Goal: Transaction & Acquisition: Purchase product/service

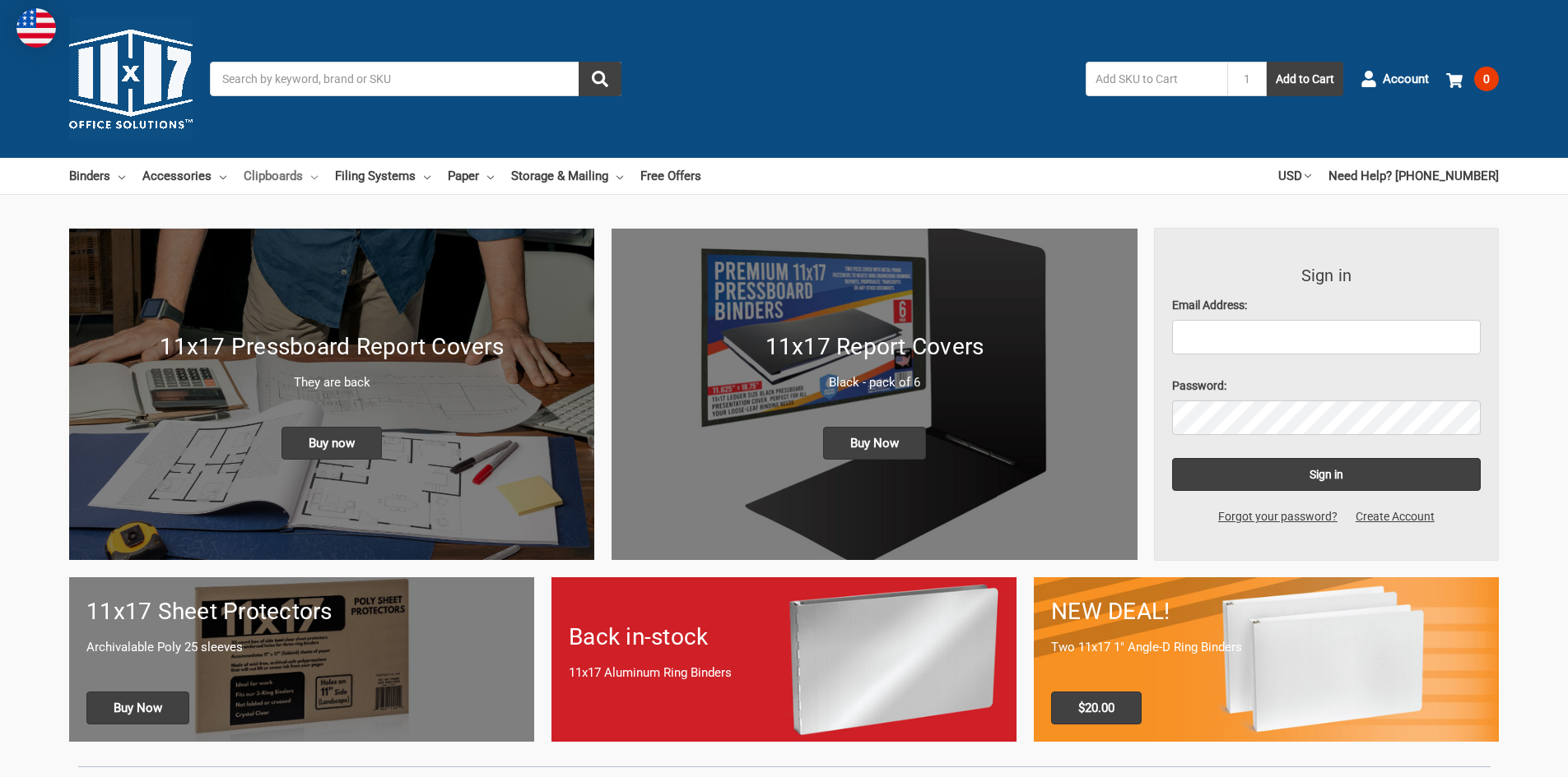
click at [285, 173] on link "Clipboards" at bounding box center [280, 176] width 74 height 37
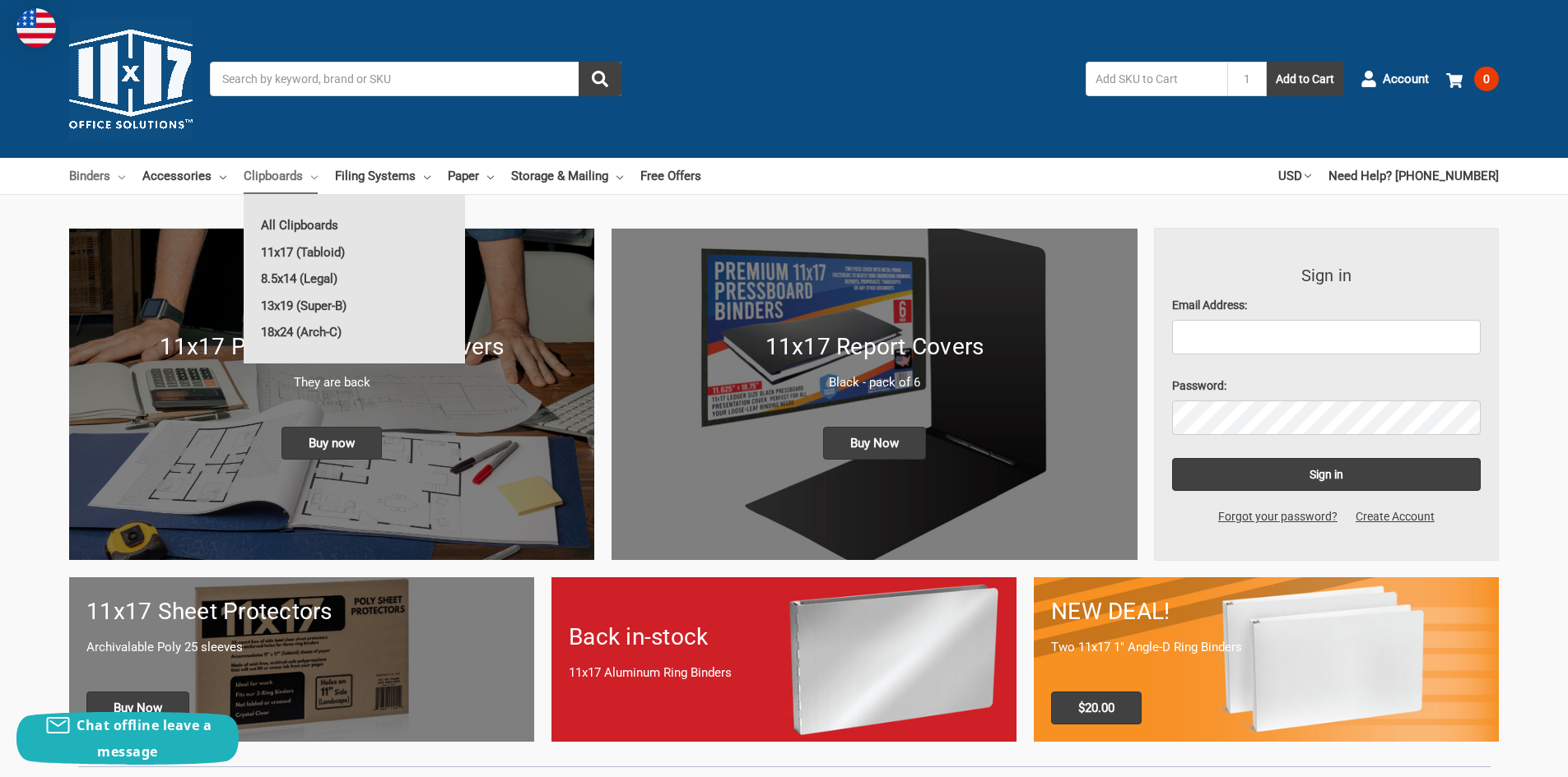
click at [110, 173] on link "Binders" at bounding box center [97, 176] width 56 height 37
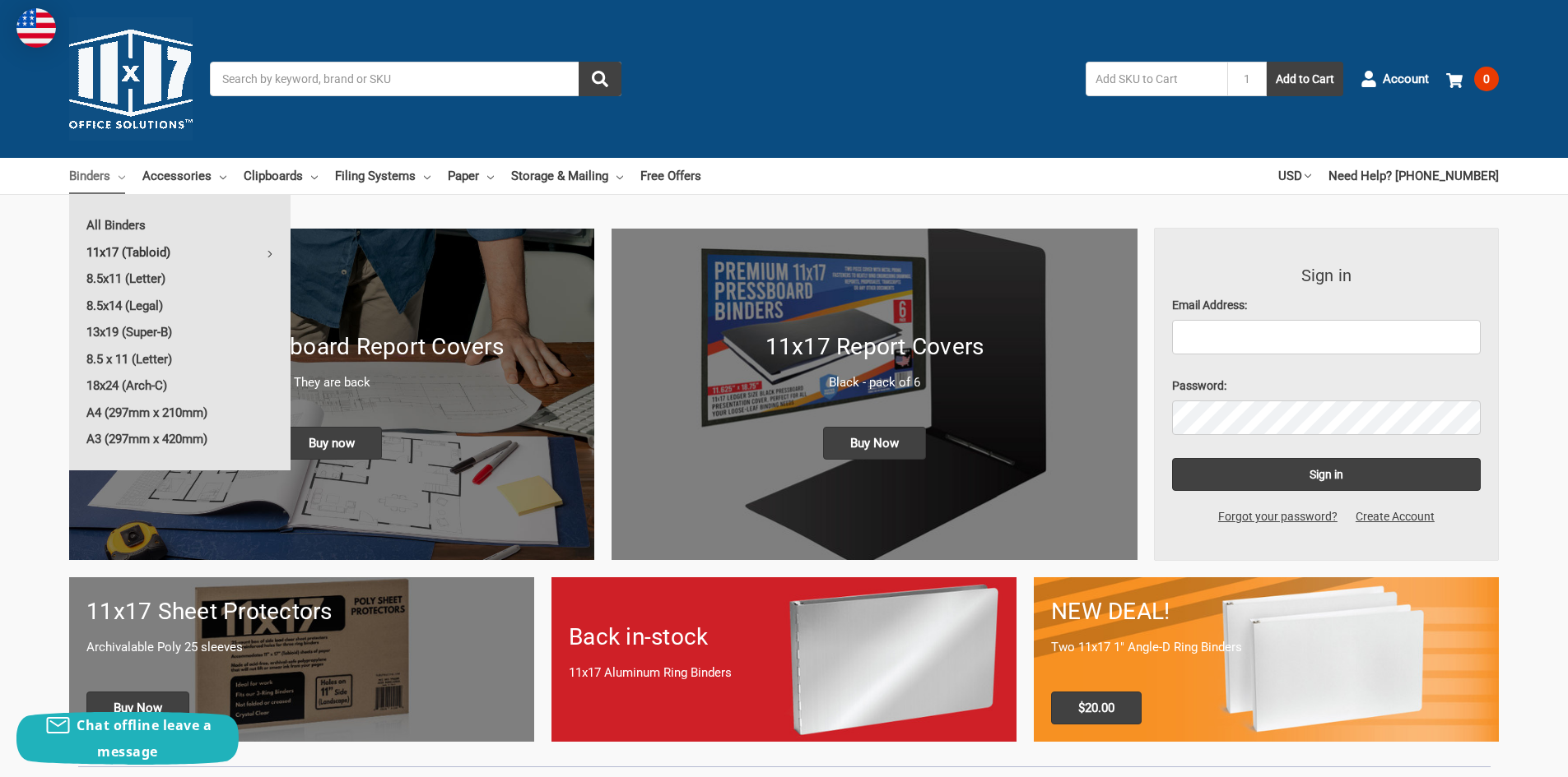
click at [160, 254] on link "11x17 (Tabloid)" at bounding box center [179, 252] width 222 height 26
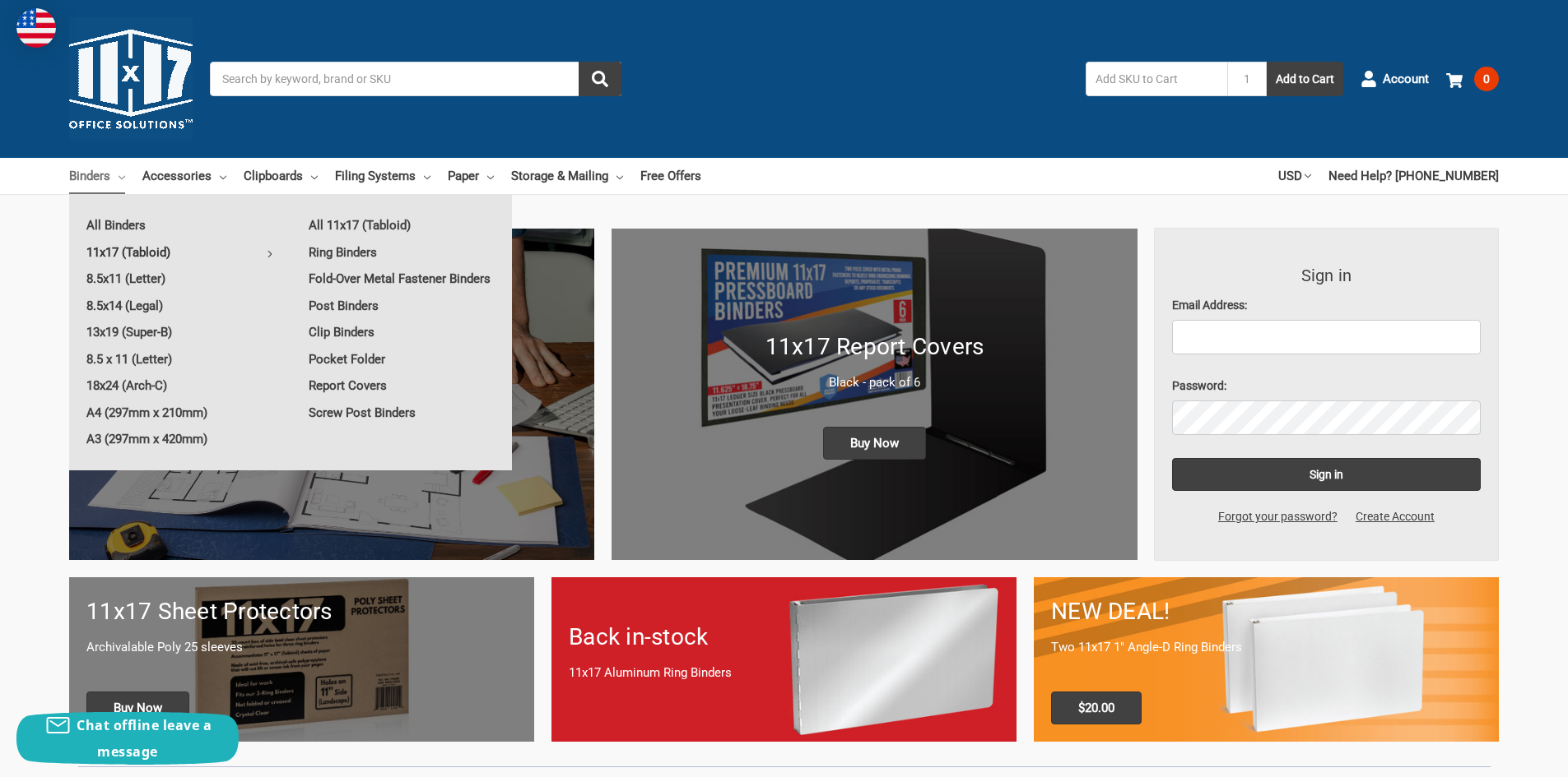
click at [140, 247] on link "11x17 (Tabloid)" at bounding box center [179, 252] width 222 height 26
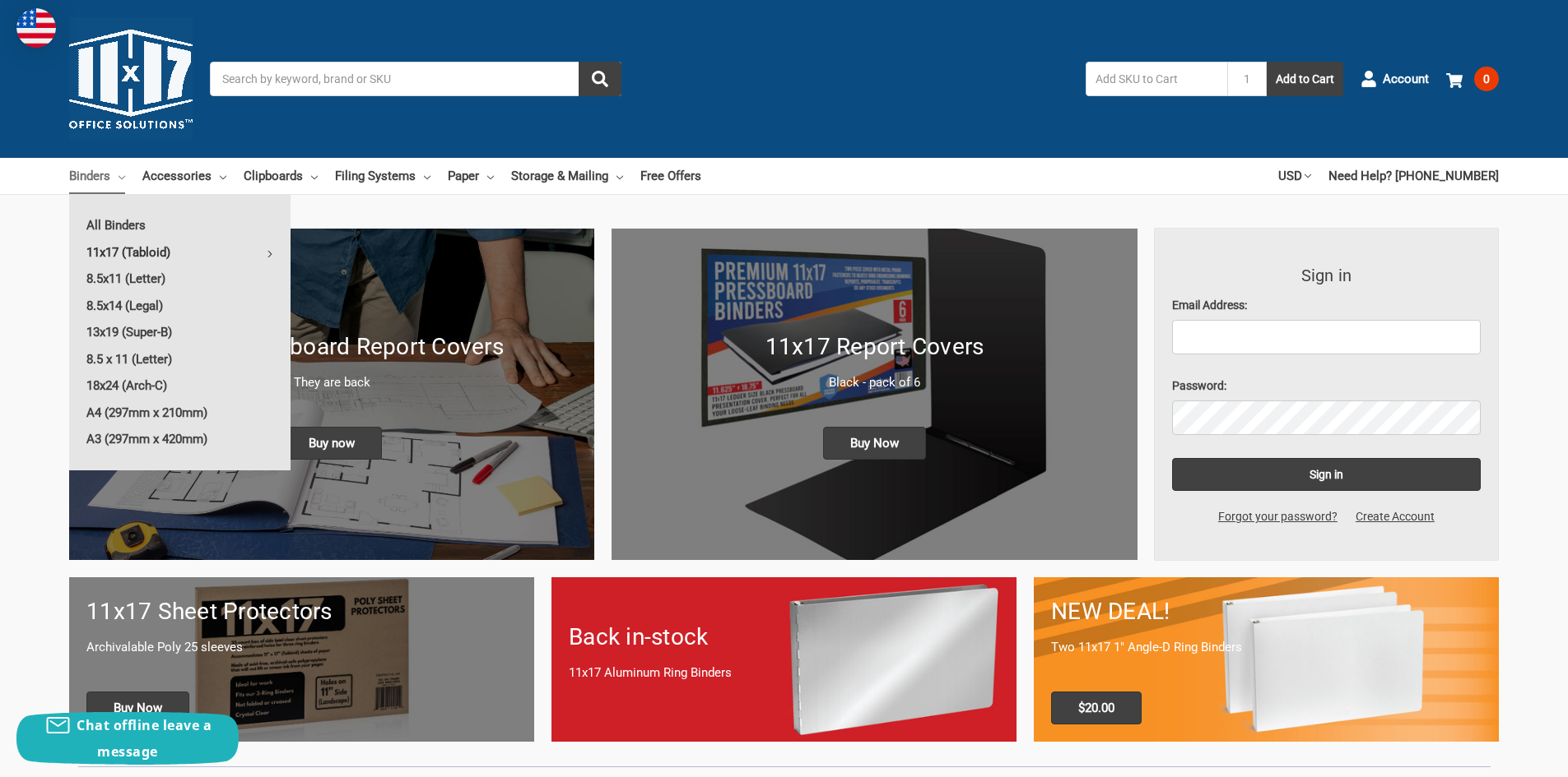
click at [195, 248] on link "11x17 (Tabloid)" at bounding box center [179, 252] width 222 height 26
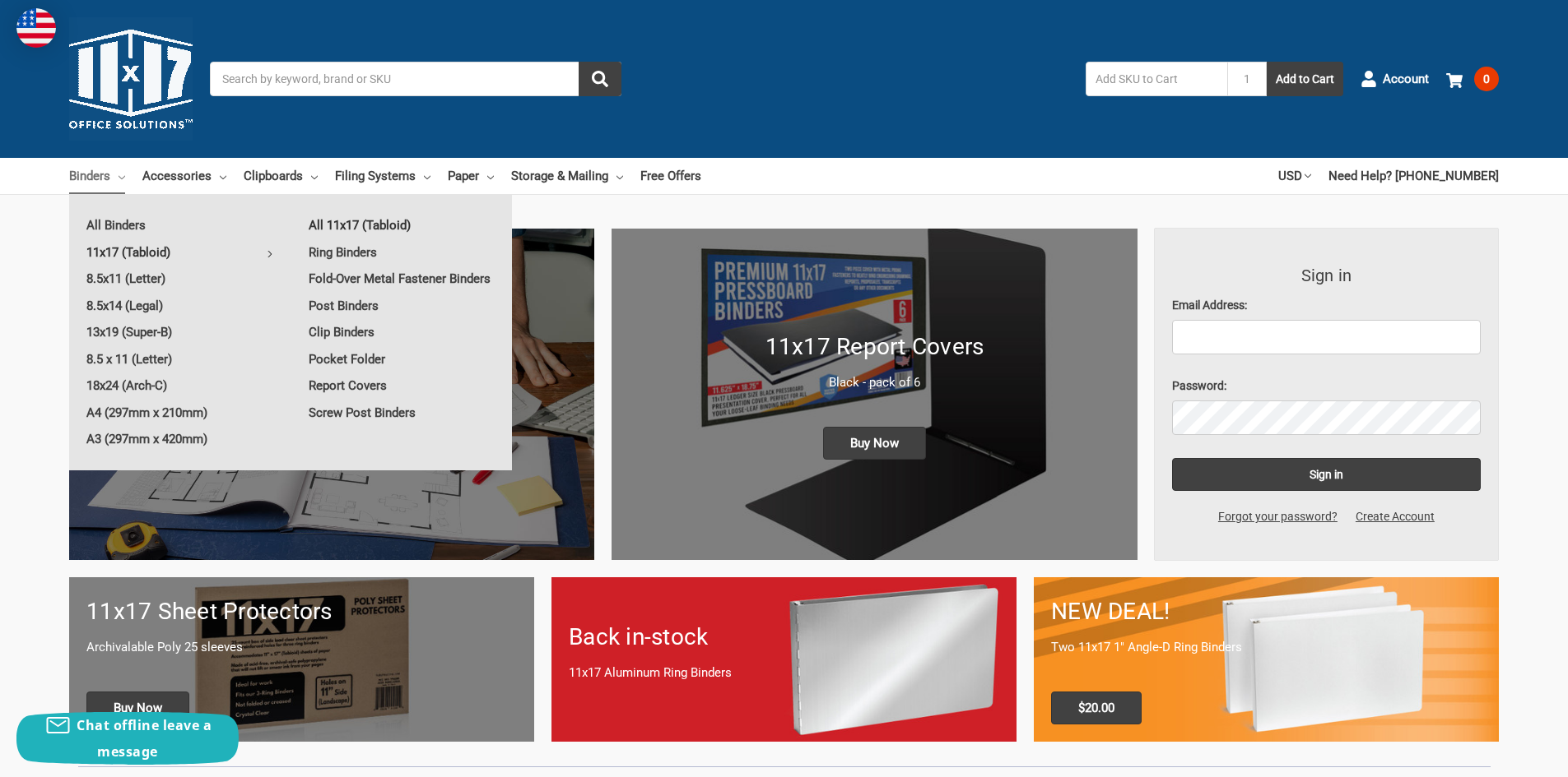
click at [350, 221] on link "All 11x17 (Tabloid)" at bounding box center [402, 225] width 221 height 26
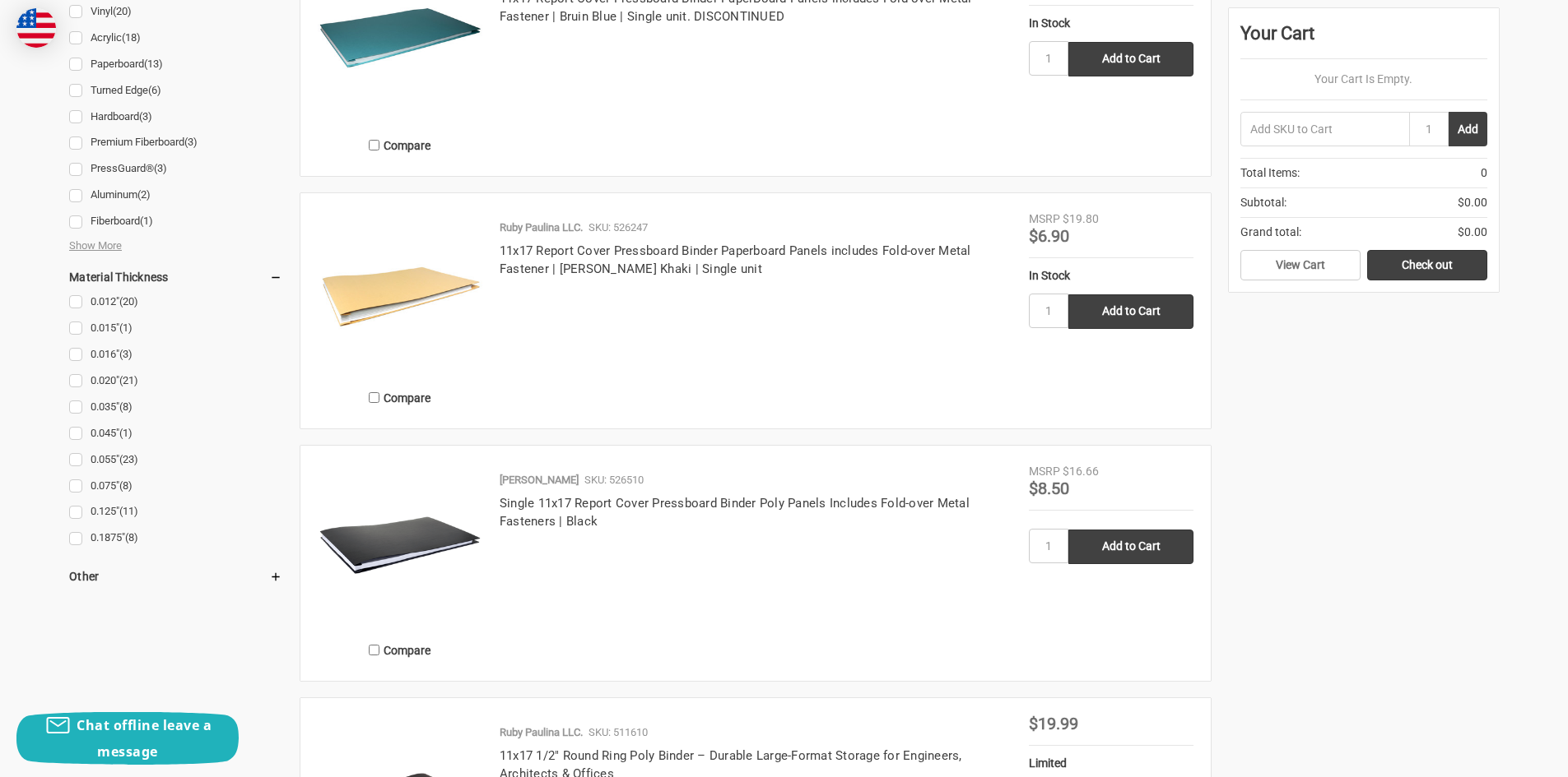
scroll to position [1130, 0]
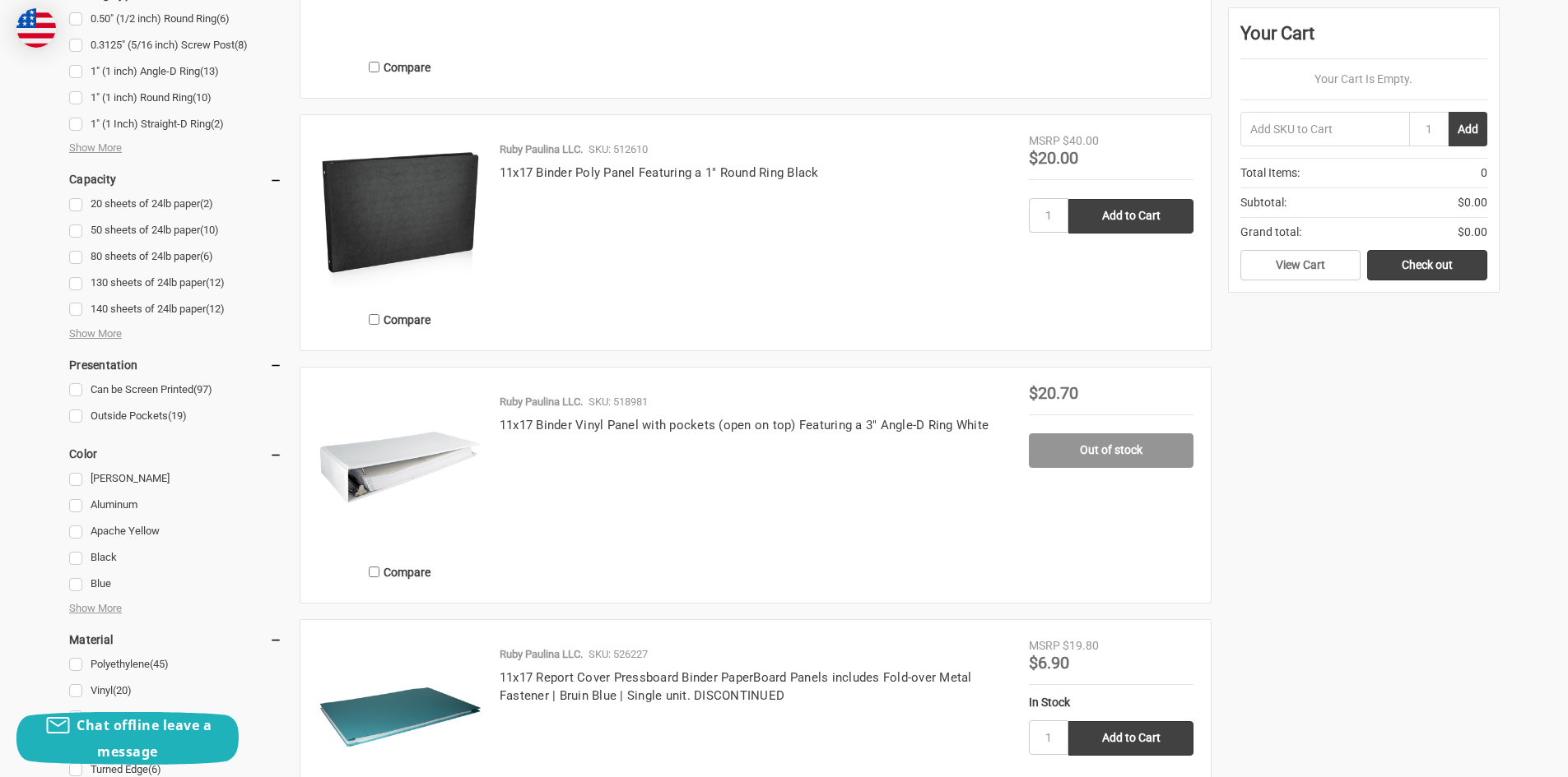
drag, startPoint x: 1564, startPoint y: 303, endPoint x: 1565, endPoint y: 324, distance: 21.0
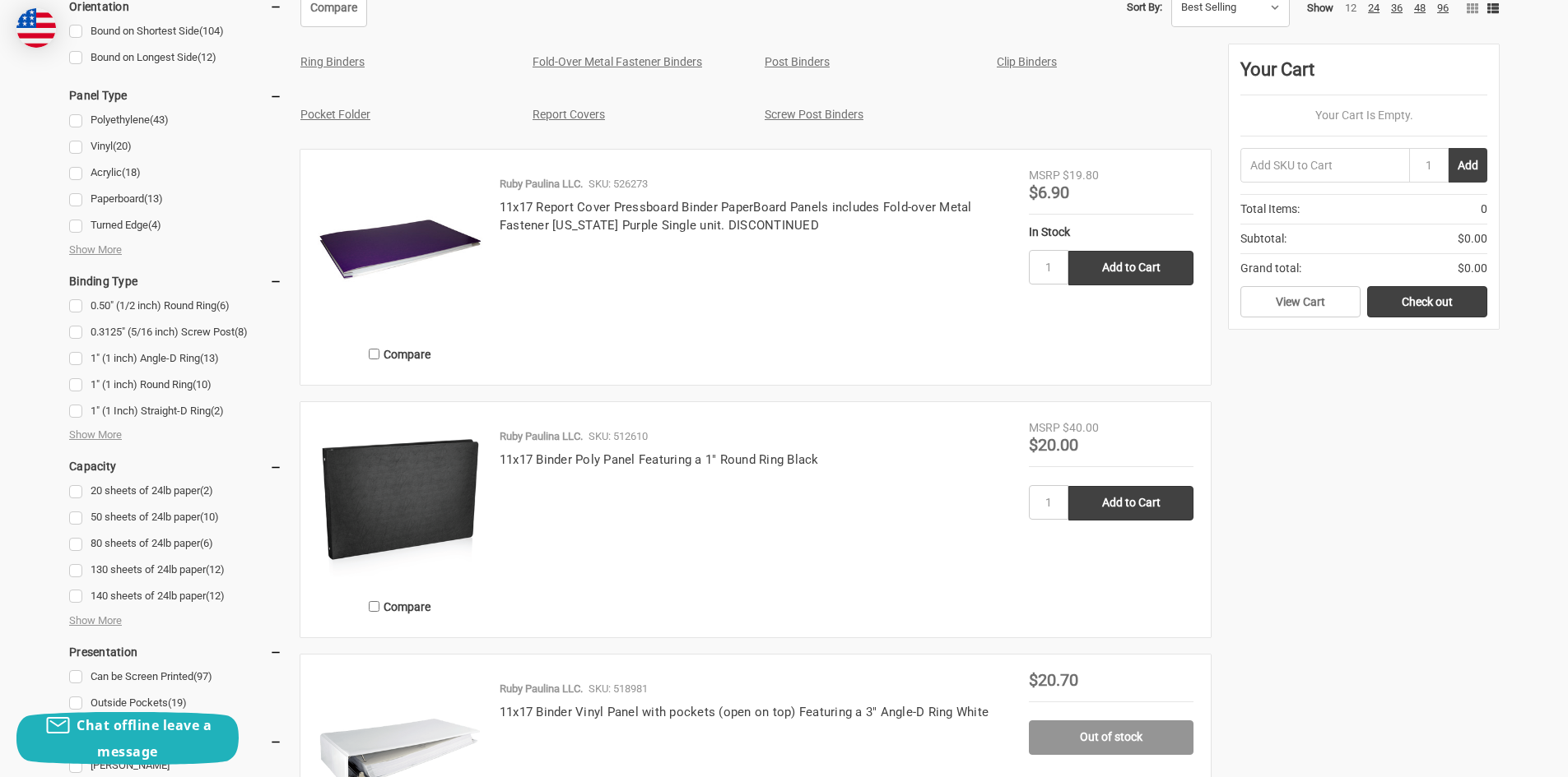
scroll to position [760, 0]
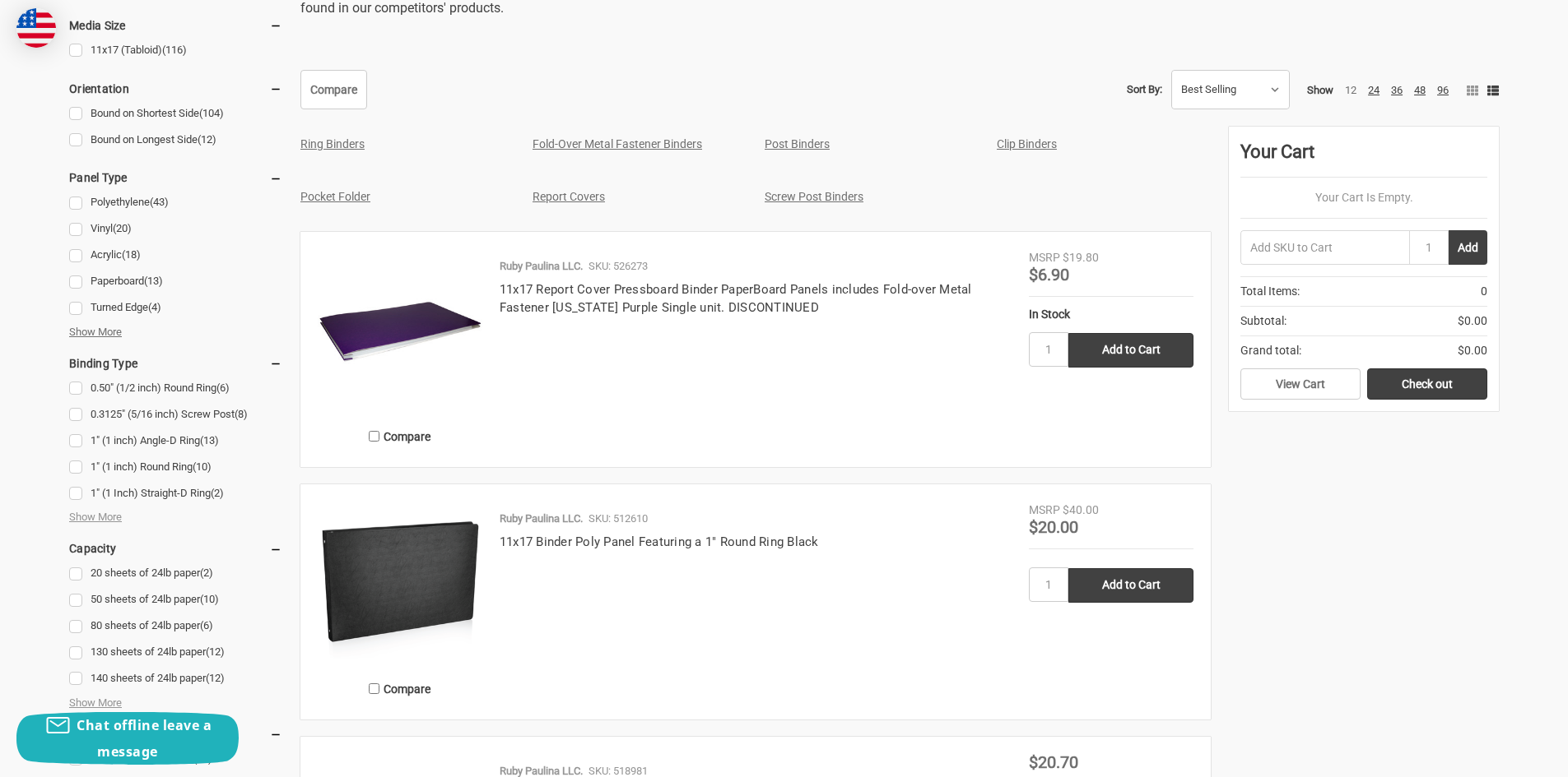
click at [112, 333] on span "Show More" at bounding box center [95, 332] width 53 height 17
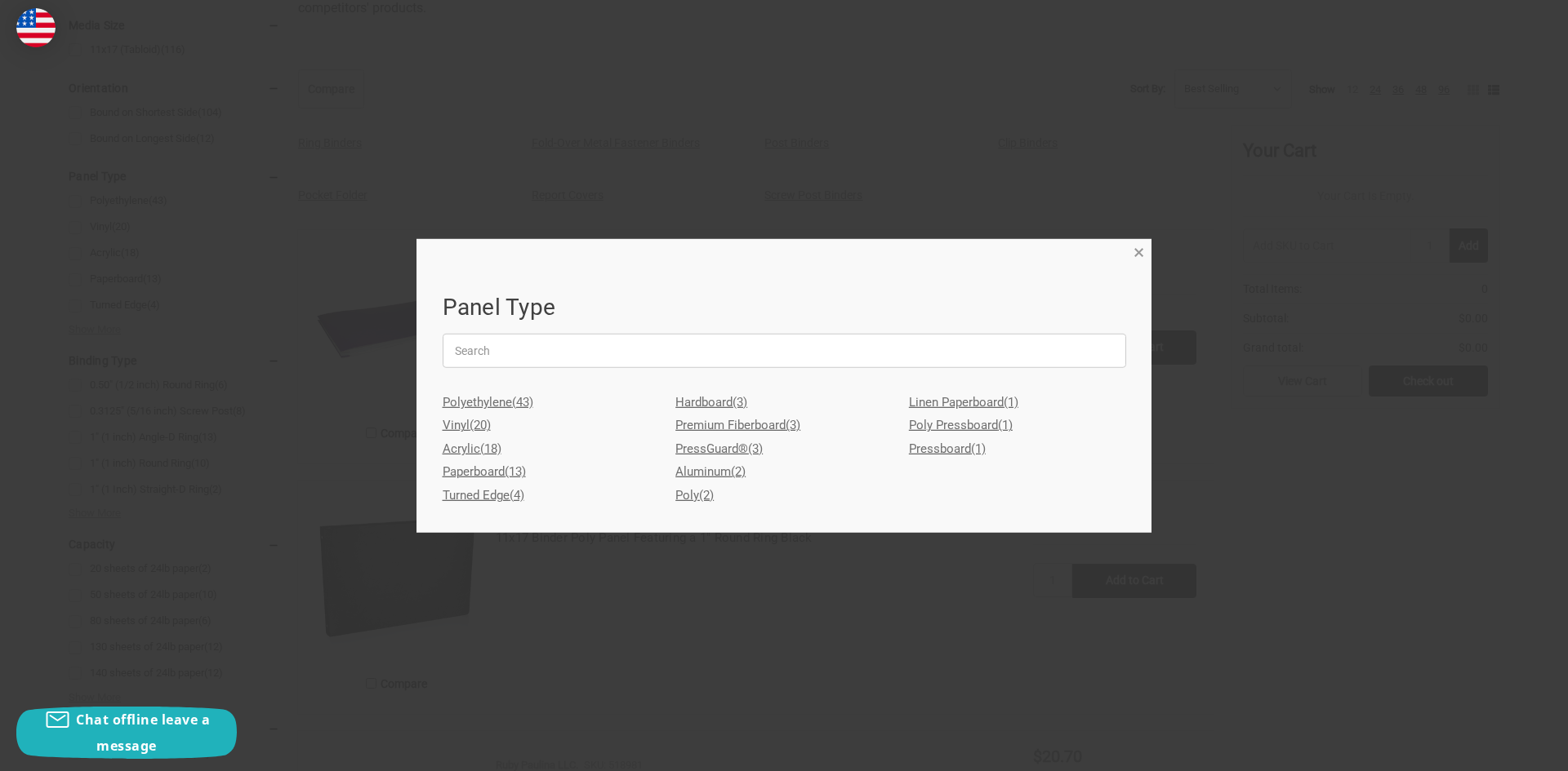
click at [1136, 253] on span "×" at bounding box center [1138, 252] width 10 height 23
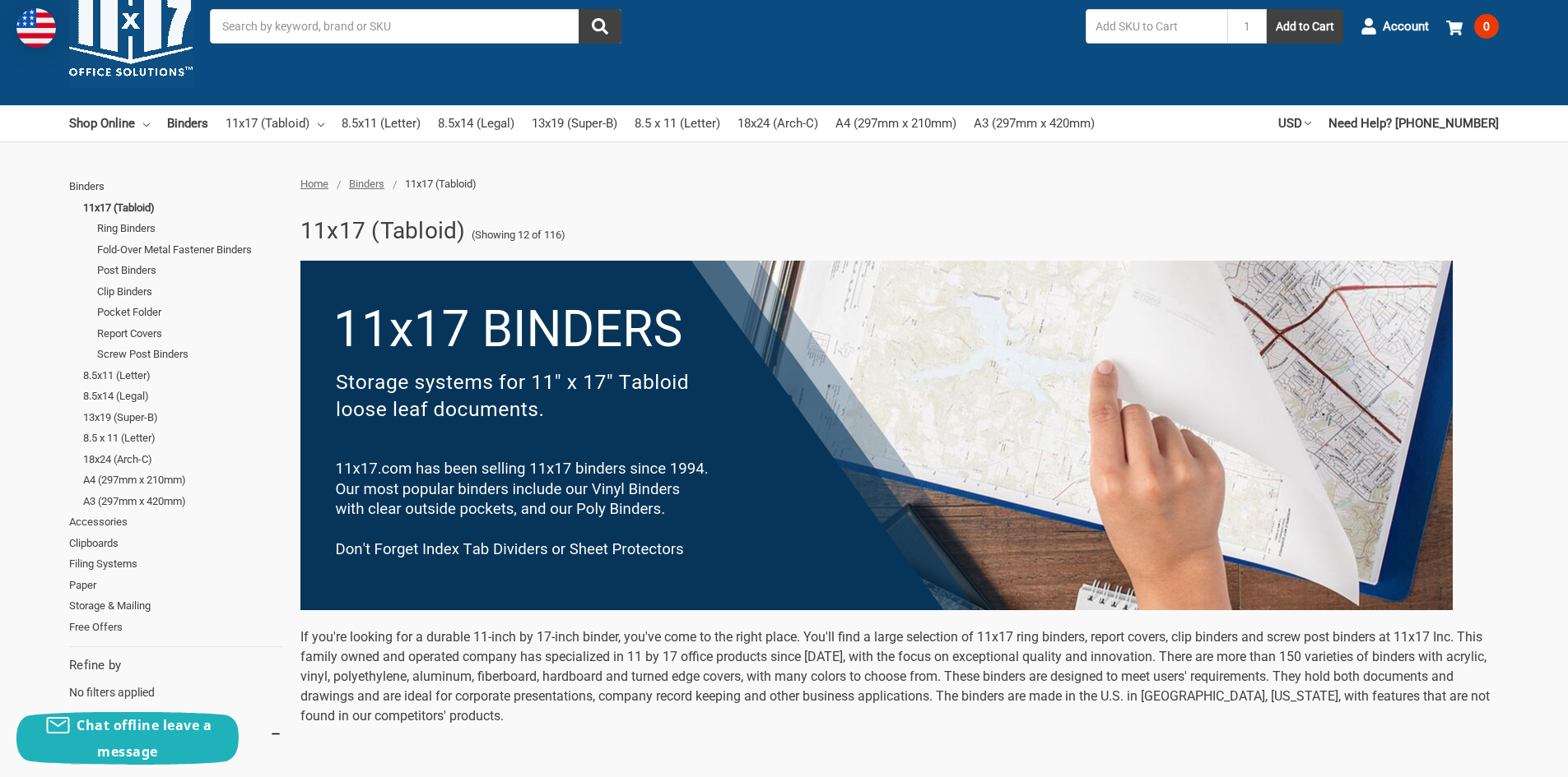
scroll to position [0, 0]
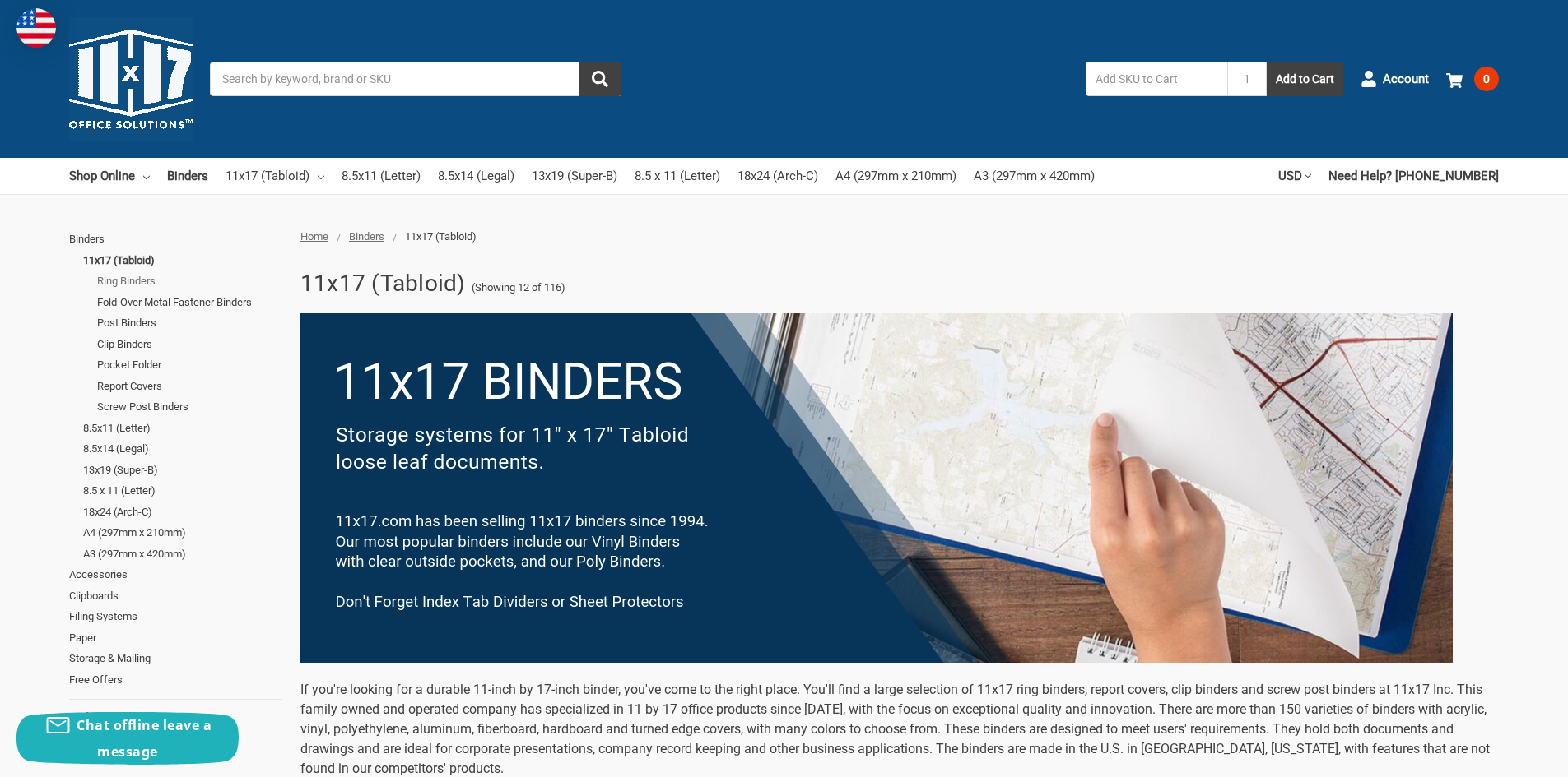
click at [130, 283] on link "Ring Binders" at bounding box center [190, 281] width 185 height 22
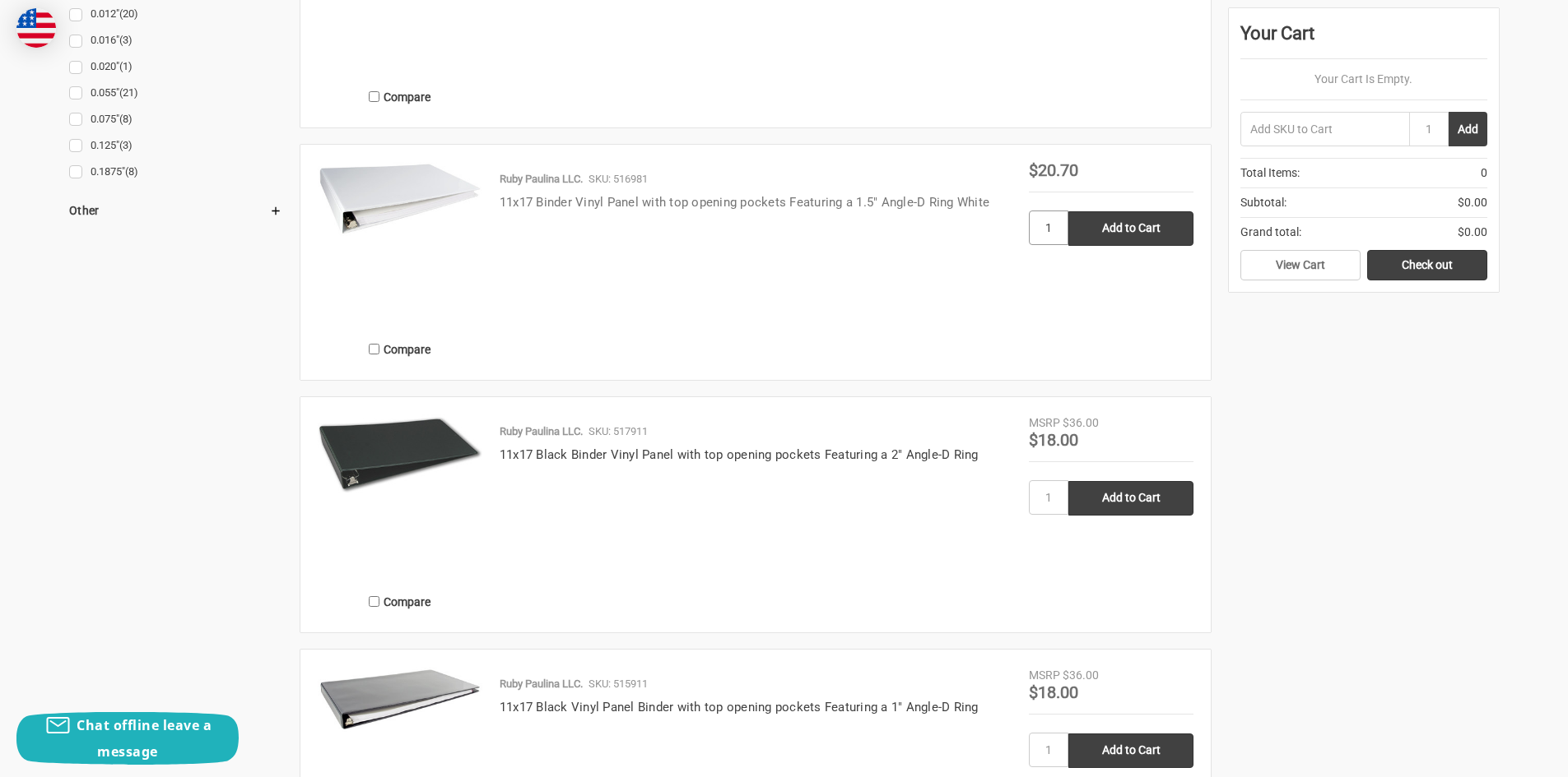
scroll to position [1810, 0]
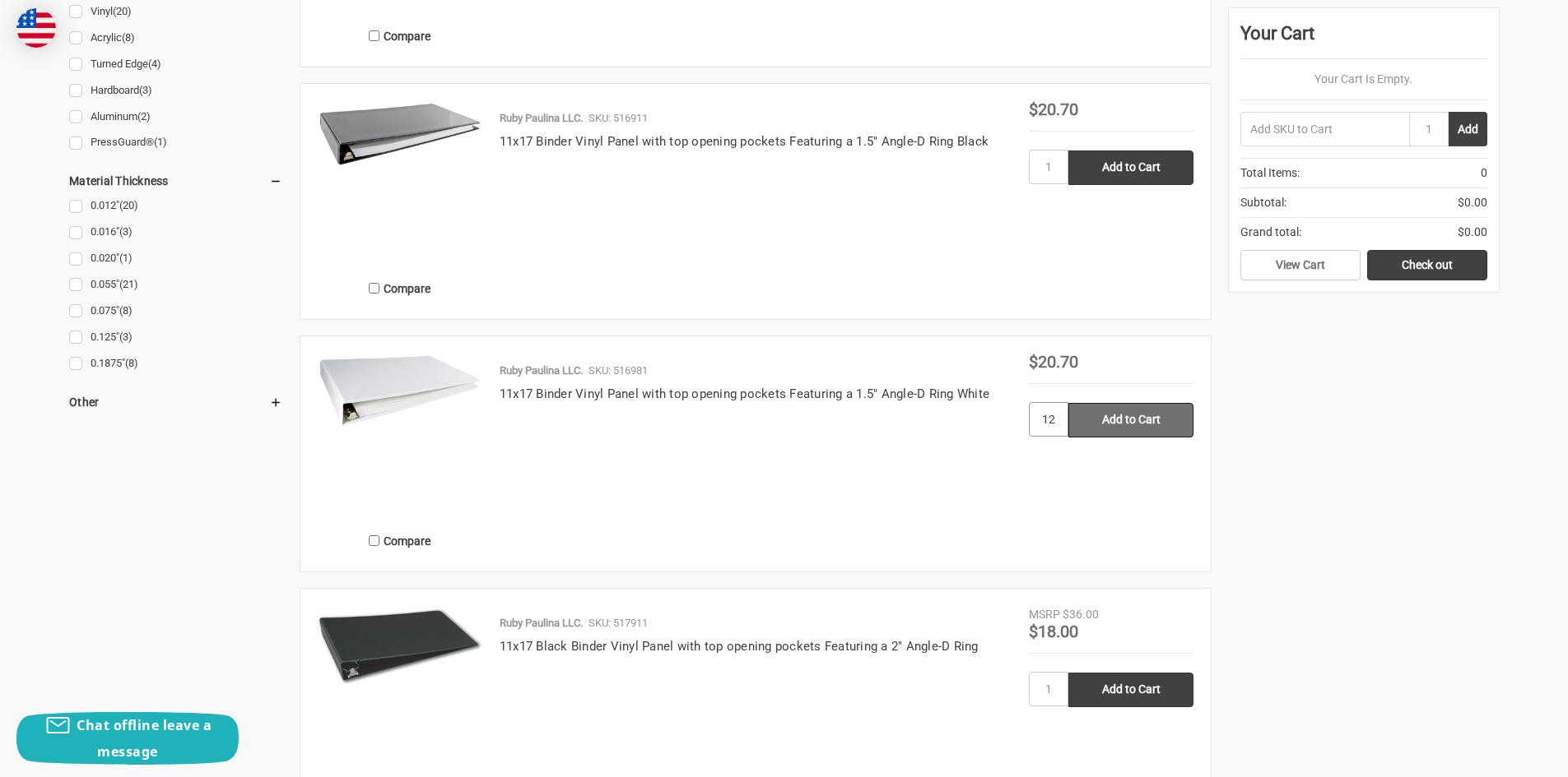
type input "12"
click at [1136, 422] on input "Add to Cart" at bounding box center [1131, 421] width 125 height 35
type input "Add to Cart"
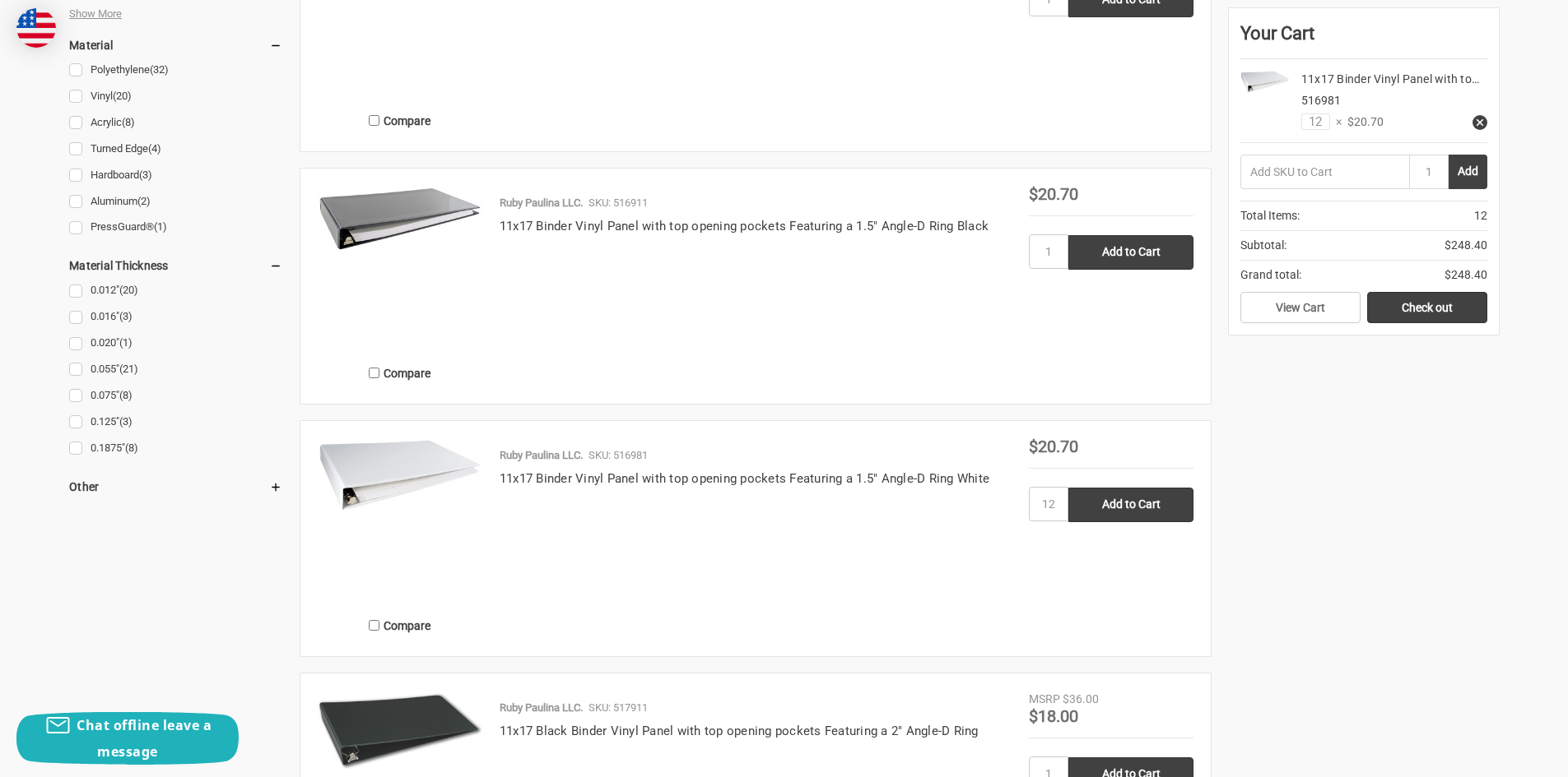
scroll to position [1645, 0]
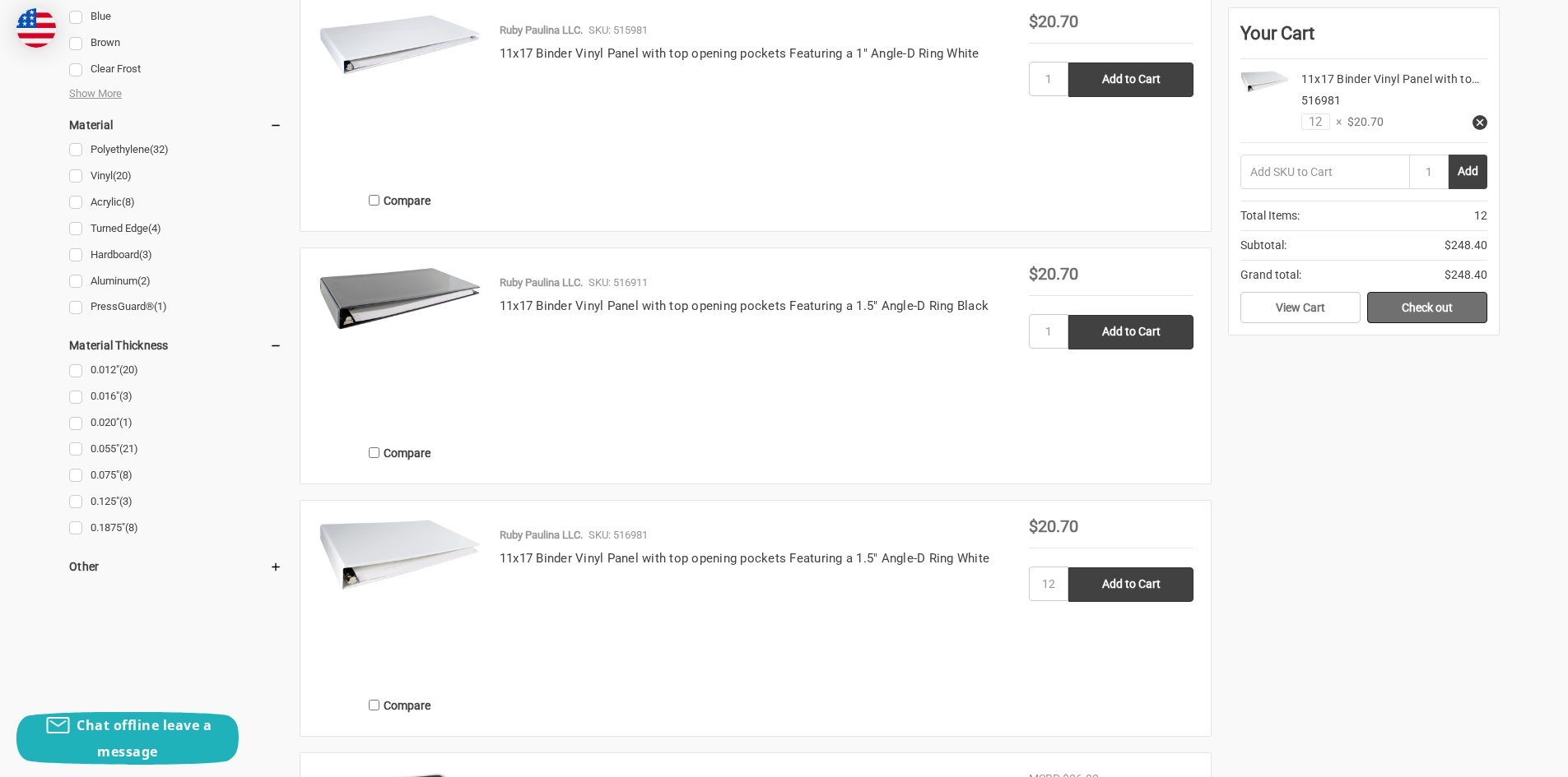
click at [1406, 298] on link "Check out" at bounding box center [1427, 308] width 120 height 31
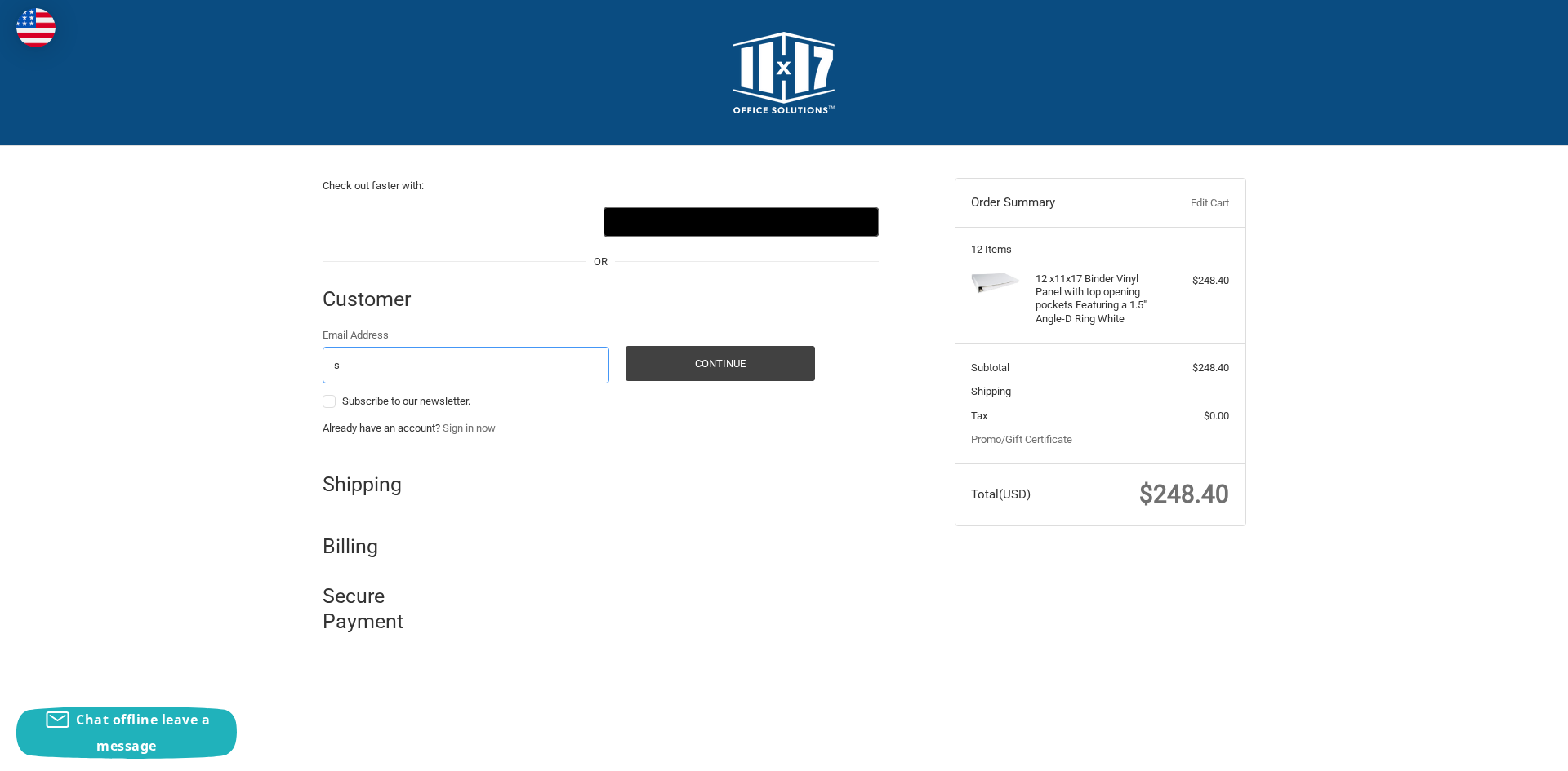
type input "[EMAIL_ADDRESS][DOMAIN_NAME]"
click at [609, 428] on p "Already have an account? Sign in now" at bounding box center [569, 428] width 493 height 16
click at [713, 378] on button "Continue" at bounding box center [721, 363] width 190 height 35
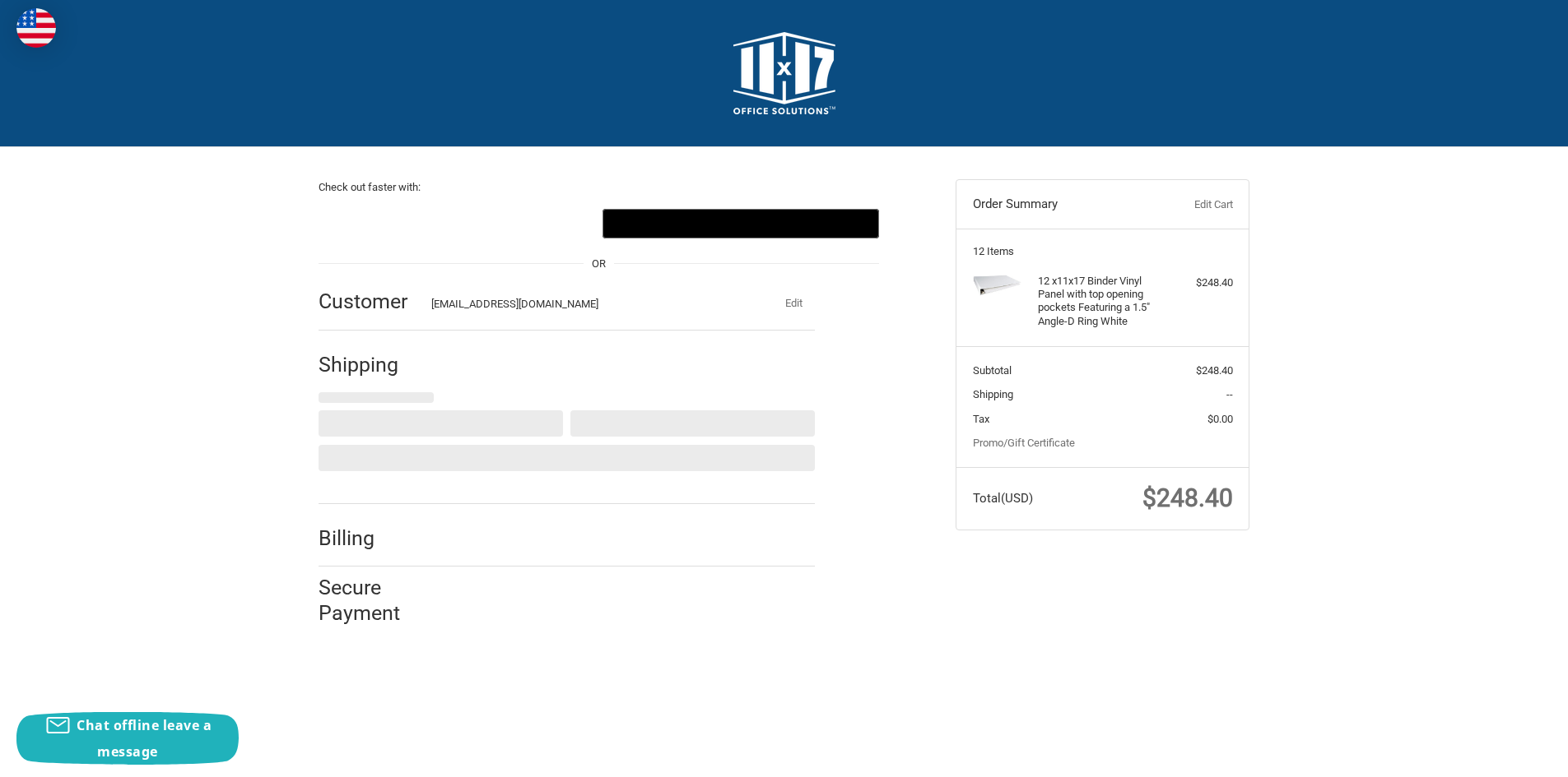
select select "US"
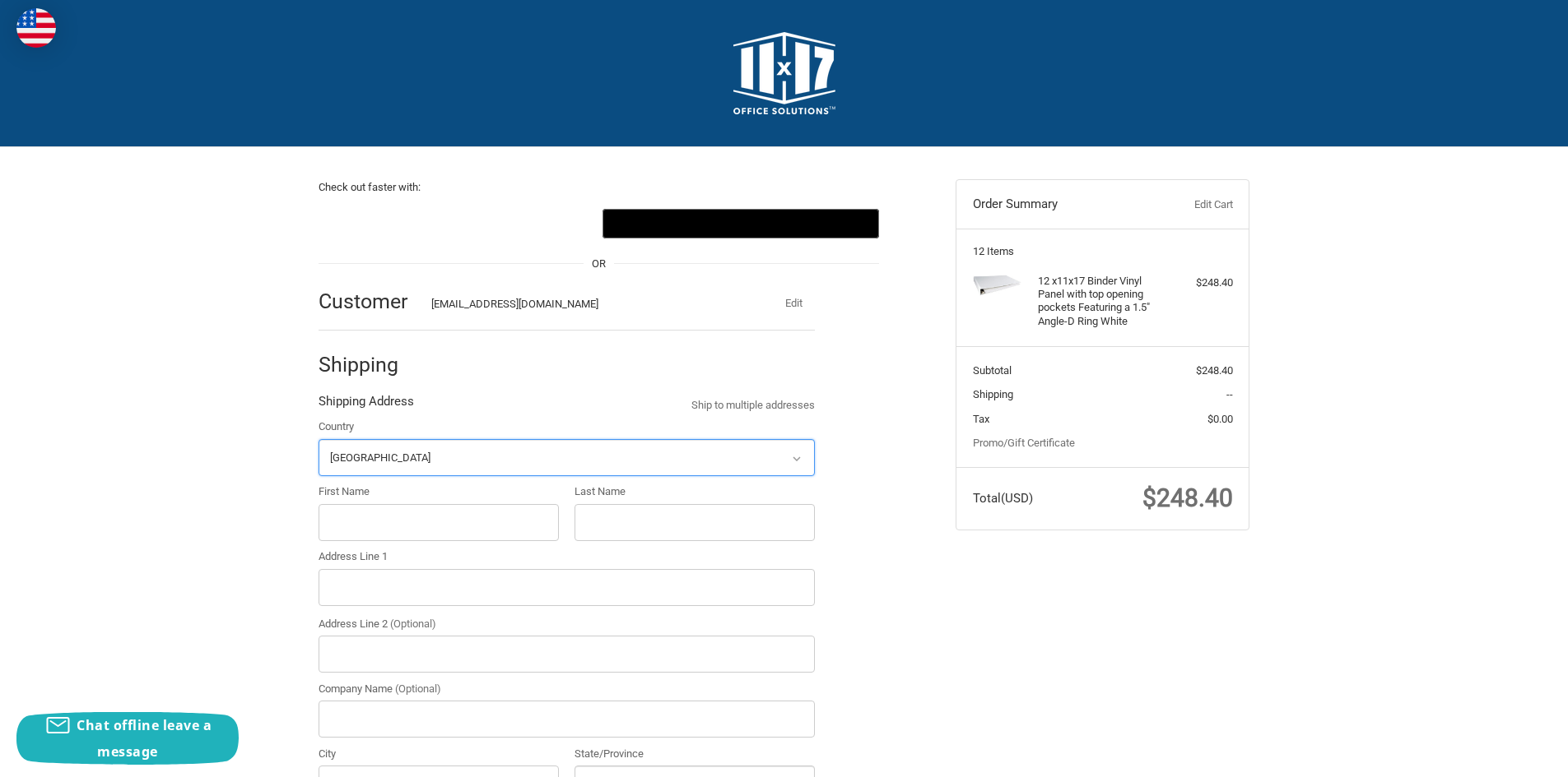
scroll to position [176, 0]
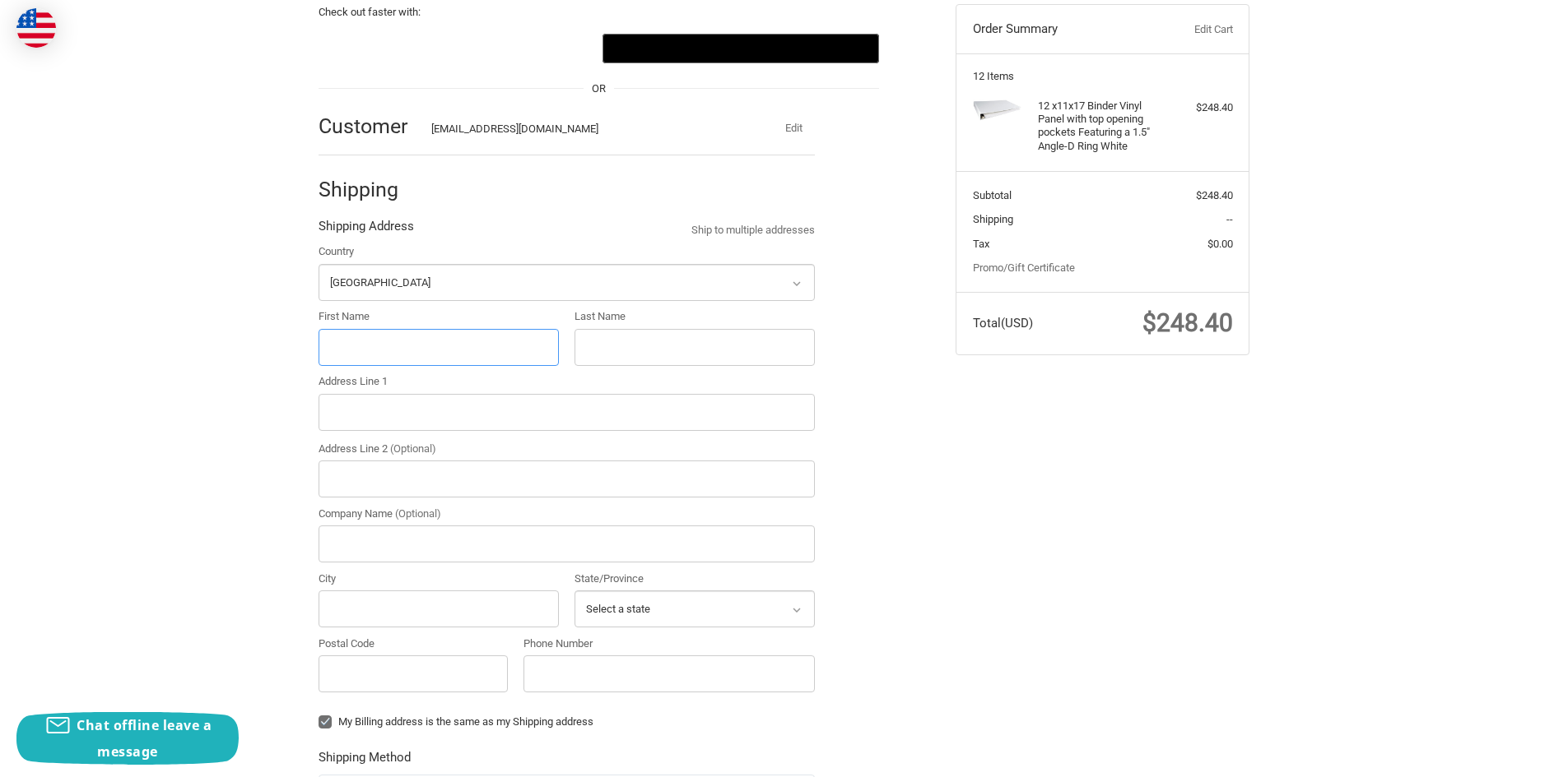
click at [392, 351] on input "First Name" at bounding box center [438, 348] width 240 height 37
type input "[PERSON_NAME]"
click at [644, 349] on input "Last Name" at bounding box center [695, 348] width 240 height 37
type input "[PERSON_NAME]"
click at [418, 412] on input "Address Line 1" at bounding box center [566, 412] width 497 height 37
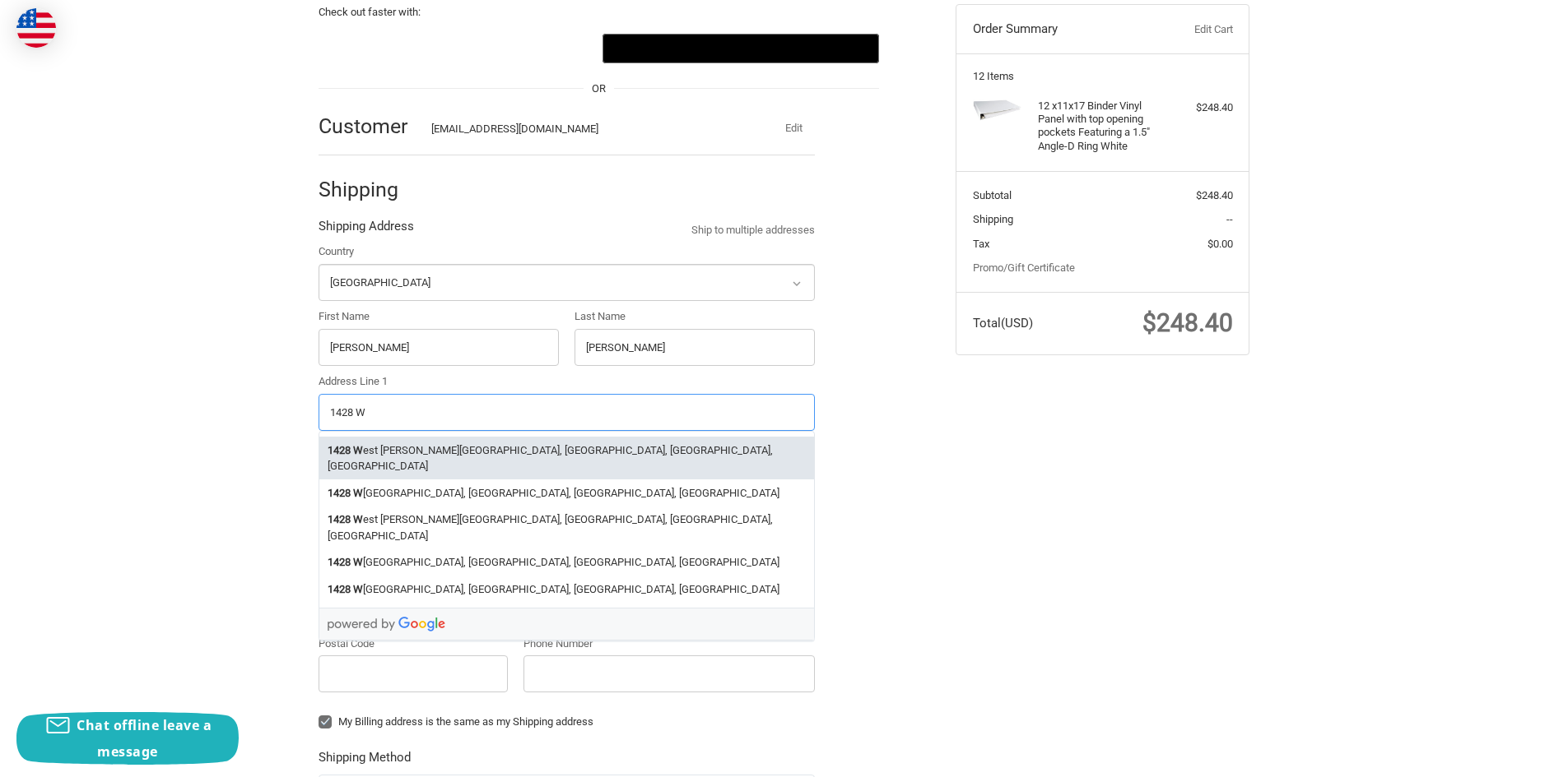
click at [487, 451] on li "[STREET_ADDRESS][PERSON_NAME]" at bounding box center [566, 457] width 495 height 43
type input "[STREET_ADDRESS][PERSON_NAME]"
type input "[GEOGRAPHIC_DATA]"
type input "46221"
select select "IN"
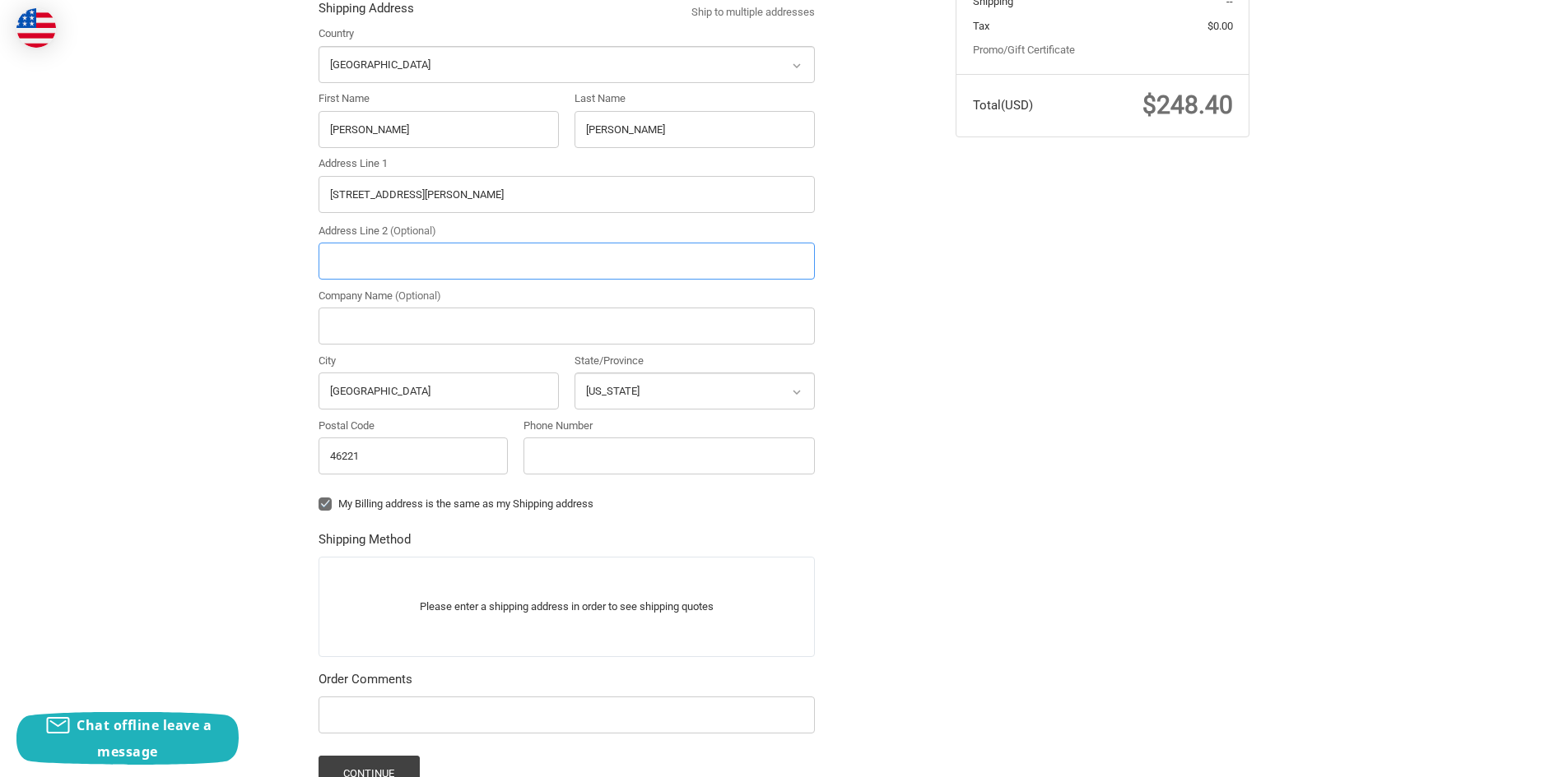
scroll to position [422, 0]
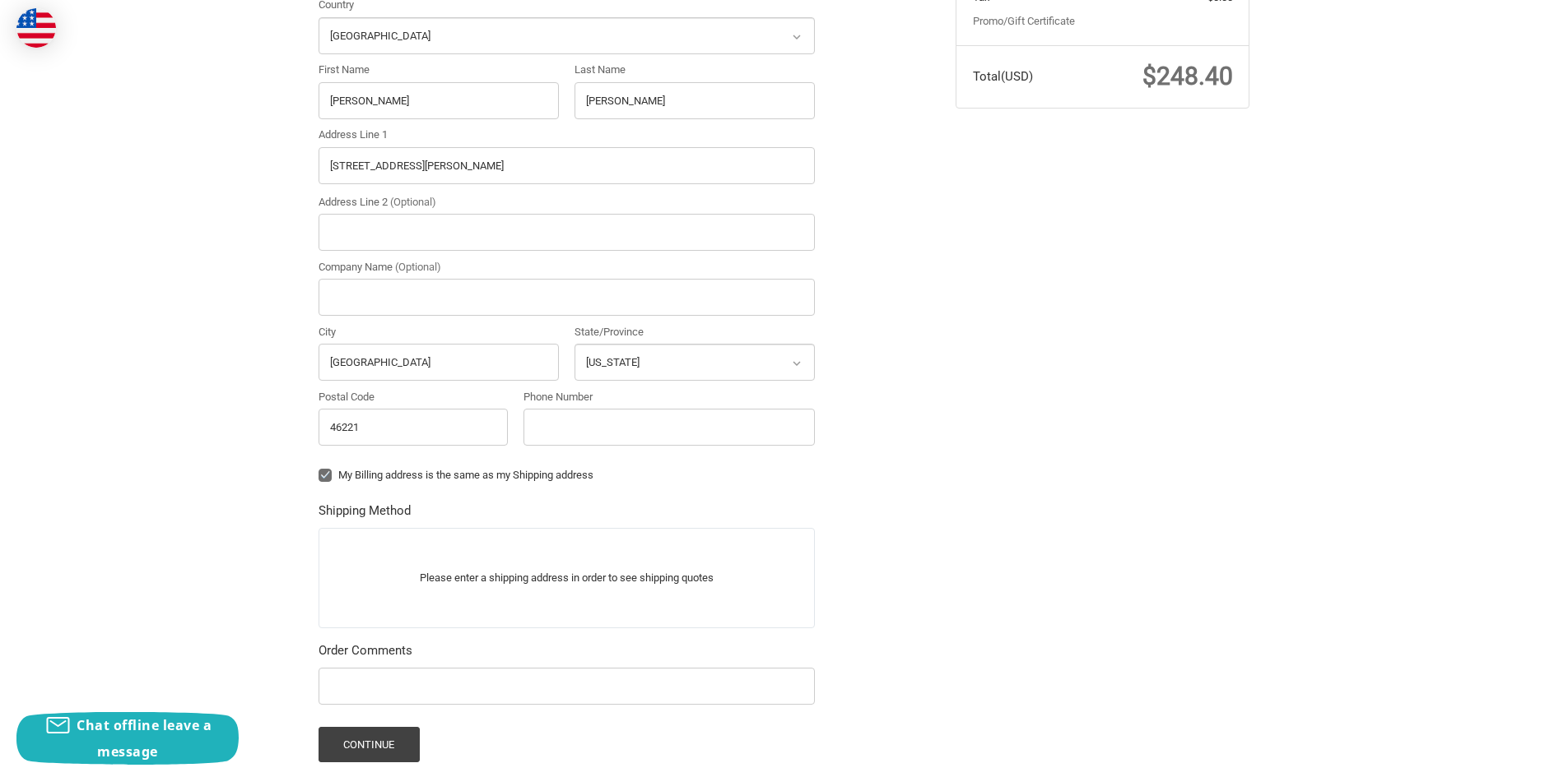
click at [324, 472] on label "My Billing address is the same as my Shipping address" at bounding box center [566, 475] width 497 height 13
click at [319, 468] on input "My Billing address is the same as my Shipping address" at bounding box center [318, 468] width 1 height 1
checkbox input "false"
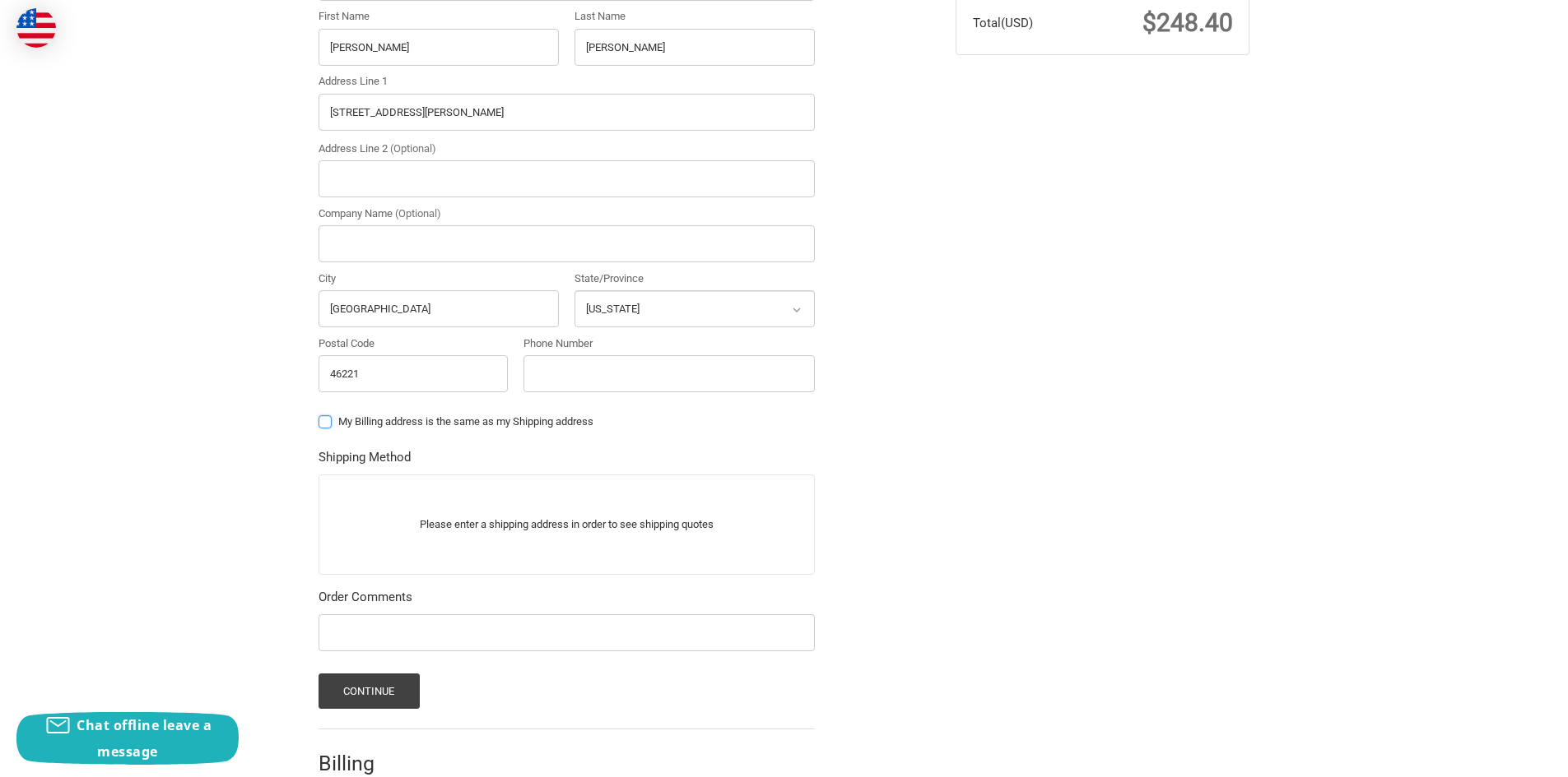
scroll to position [504, 0]
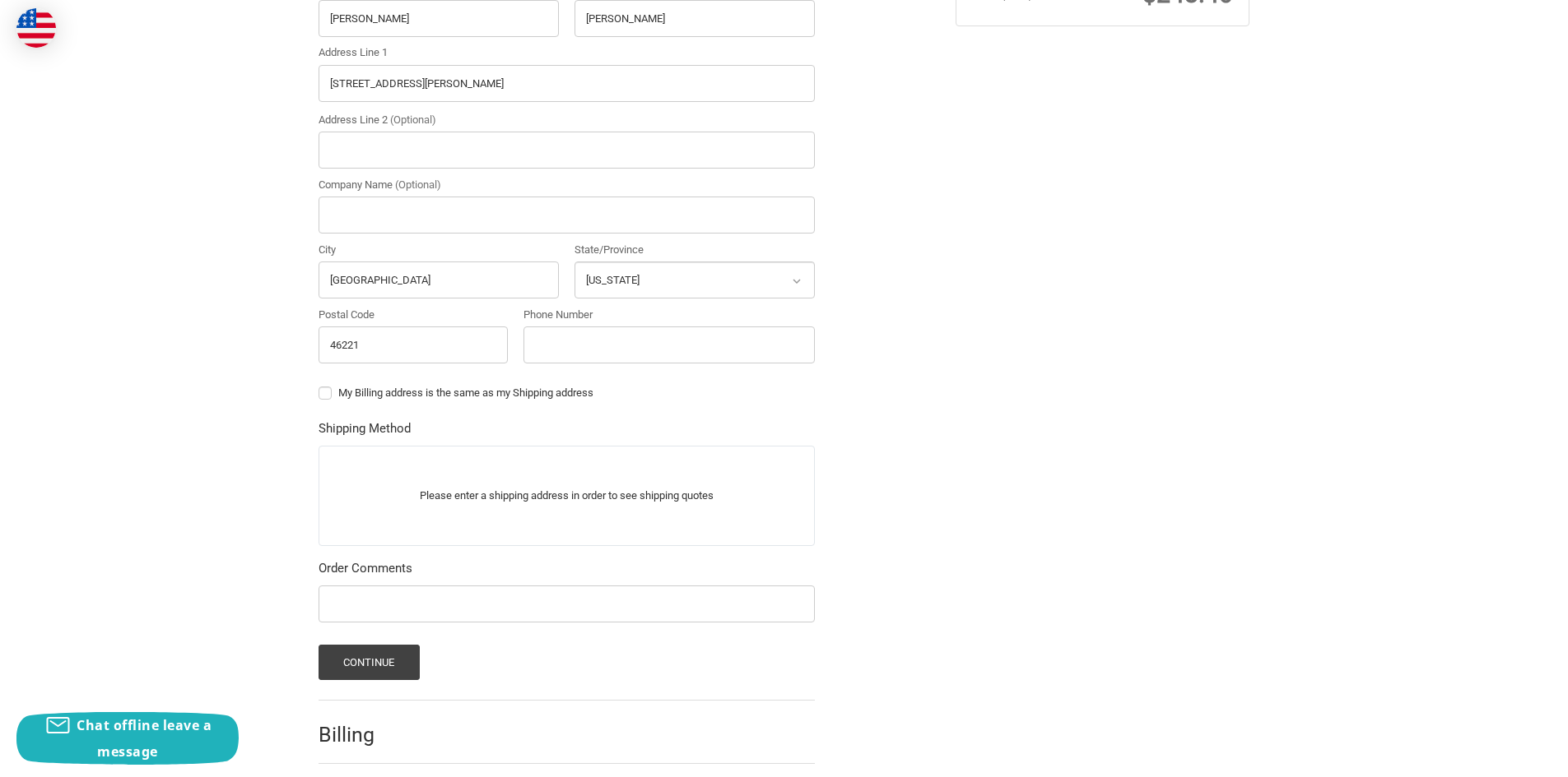
click at [419, 406] on form "Country Select a country Afghanistan Åland Islands Albania Algeria American Sam…" at bounding box center [566, 297] width 497 height 766
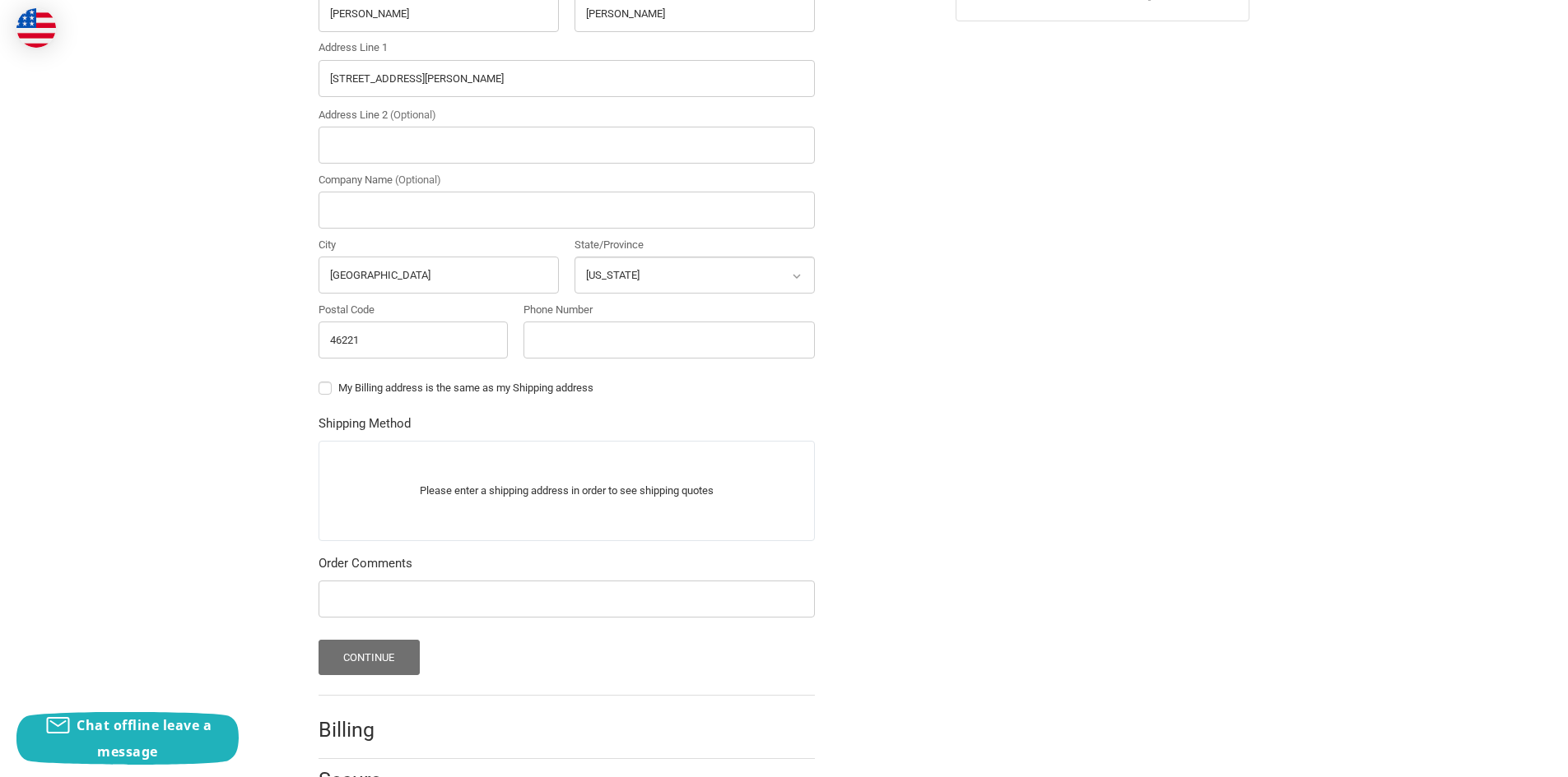
scroll to position [421, 0]
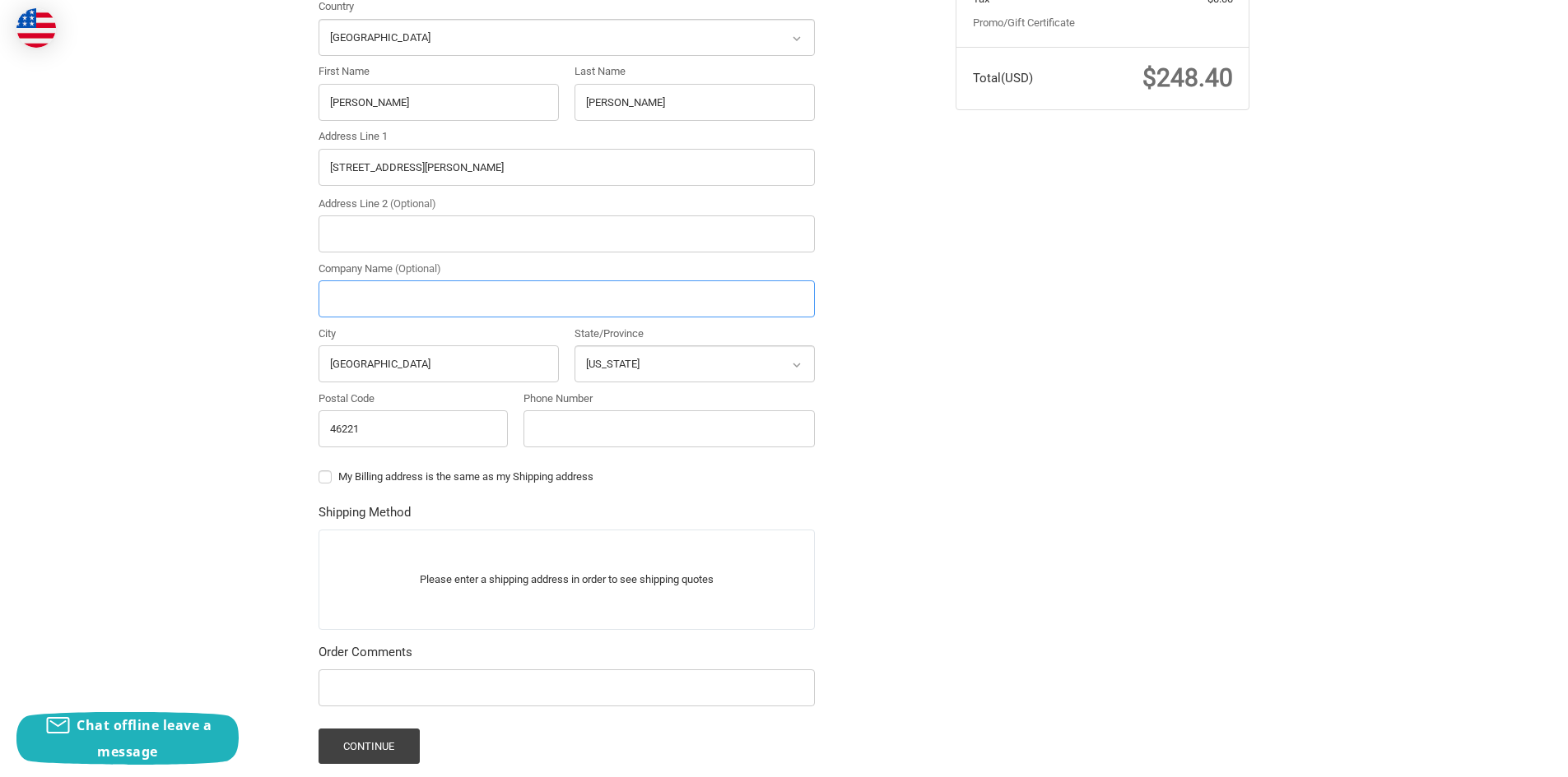
drag, startPoint x: 368, startPoint y: 285, endPoint x: 369, endPoint y: 296, distance: 11.0
click at [369, 289] on input "Company Name (Optional)" at bounding box center [566, 299] width 497 height 37
click at [413, 287] on input "Company Name (Optional)" at bounding box center [566, 299] width 497 height 37
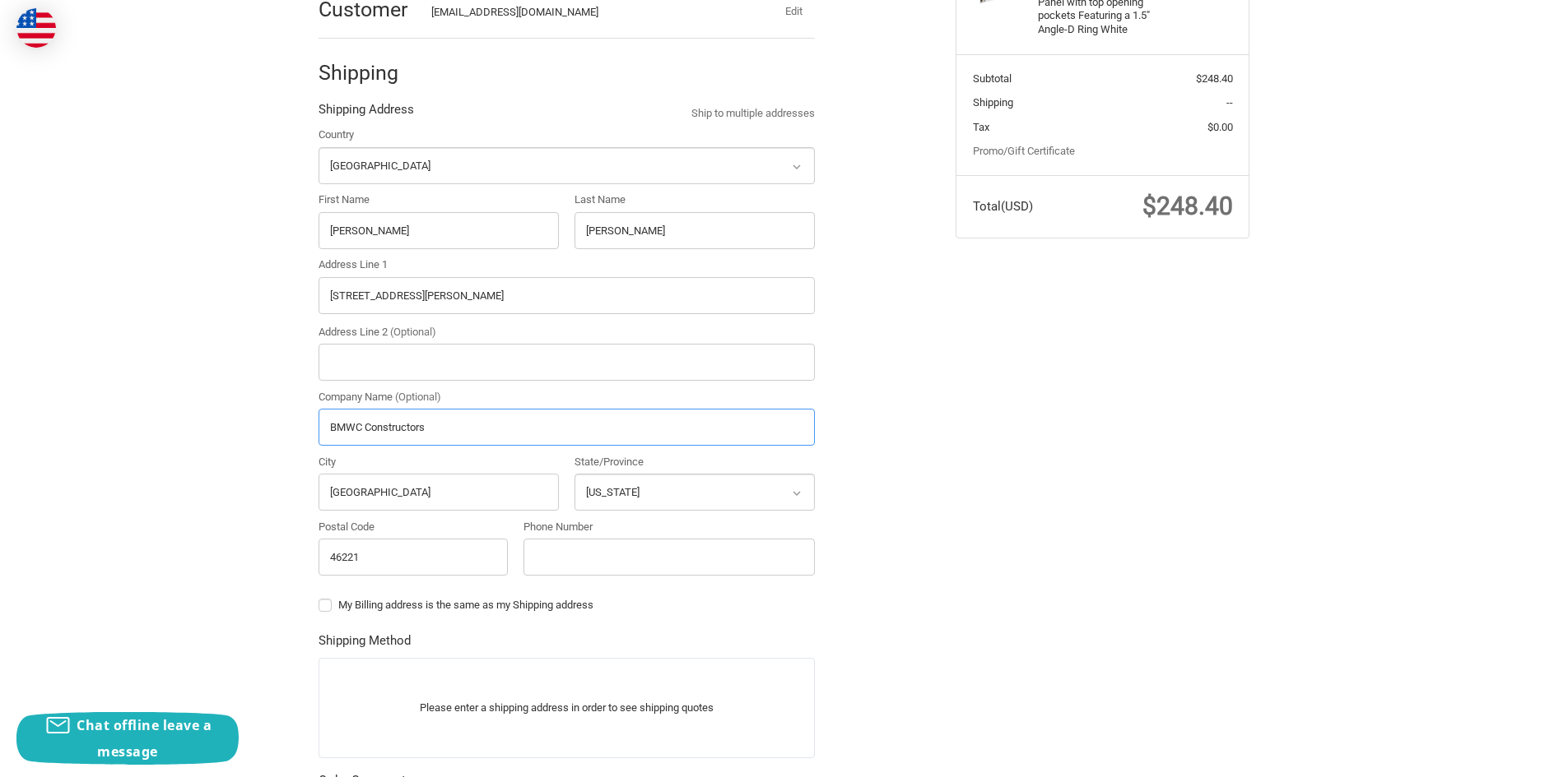
scroll to position [585, 0]
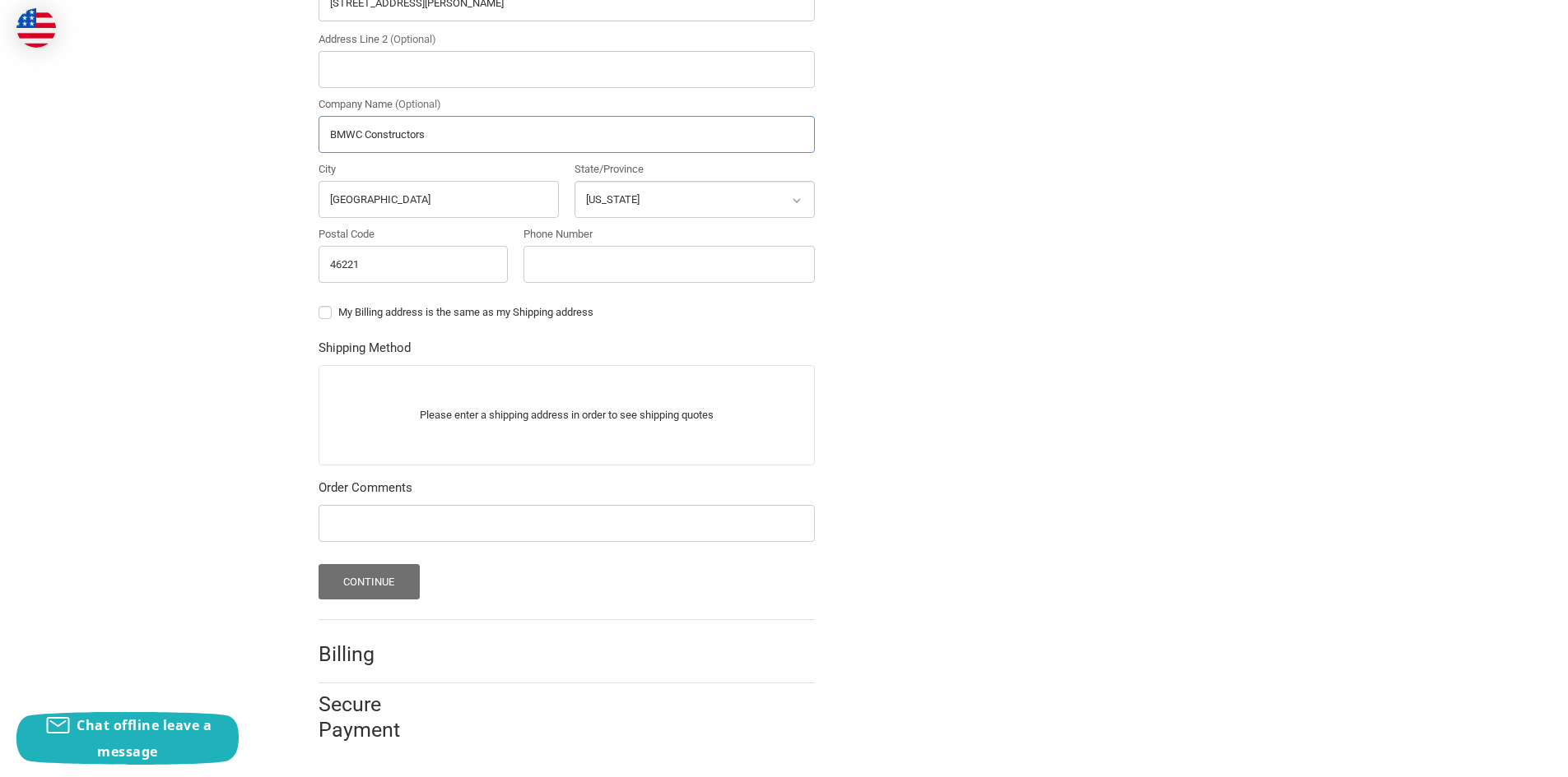
type input "BMWC Constructors"
click at [357, 574] on button "Continue" at bounding box center [369, 581] width 101 height 36
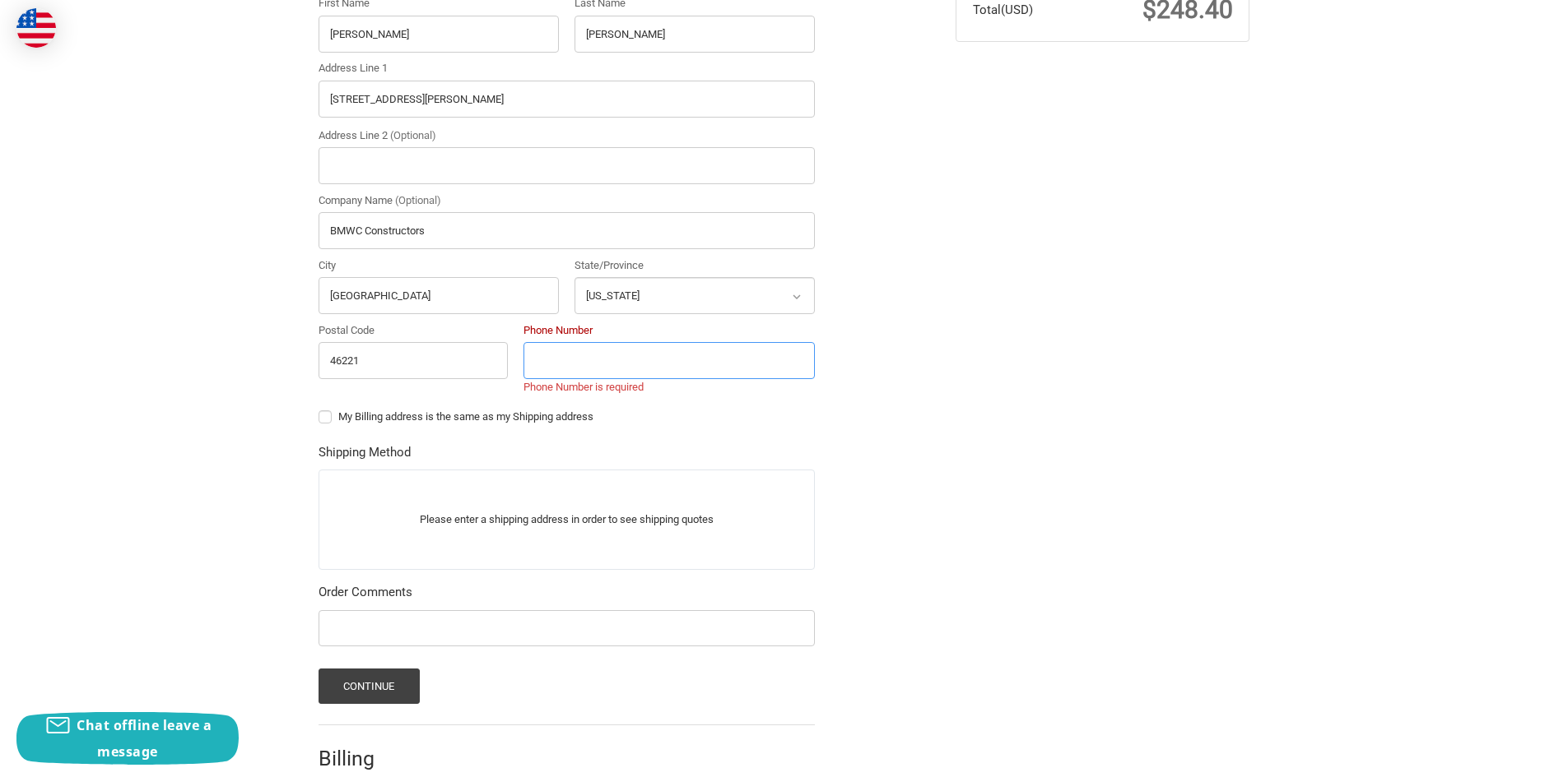
scroll to position [459, 0]
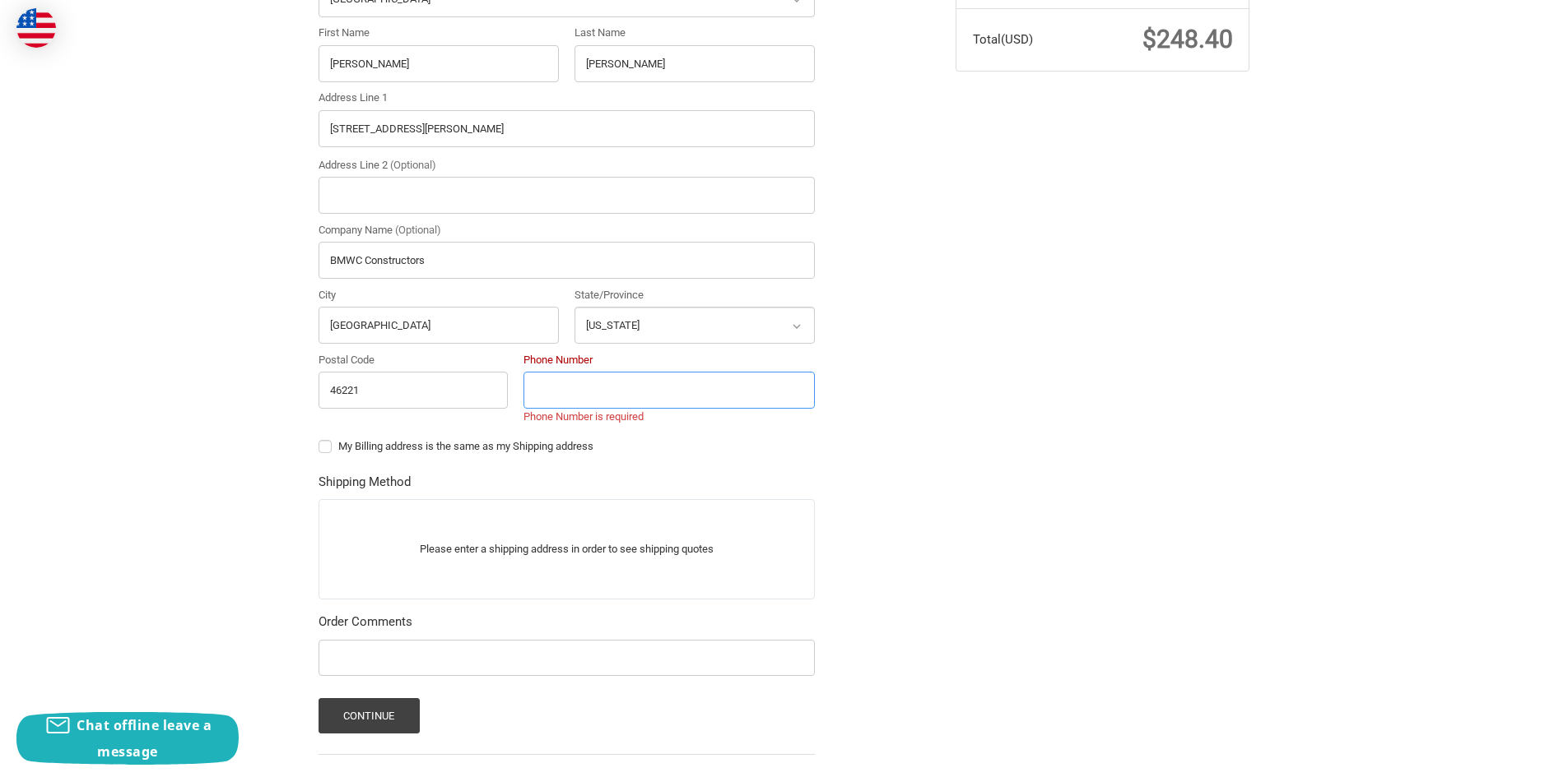
click at [621, 398] on input "Phone Number" at bounding box center [669, 390] width 291 height 37
type input "317-607-0543"
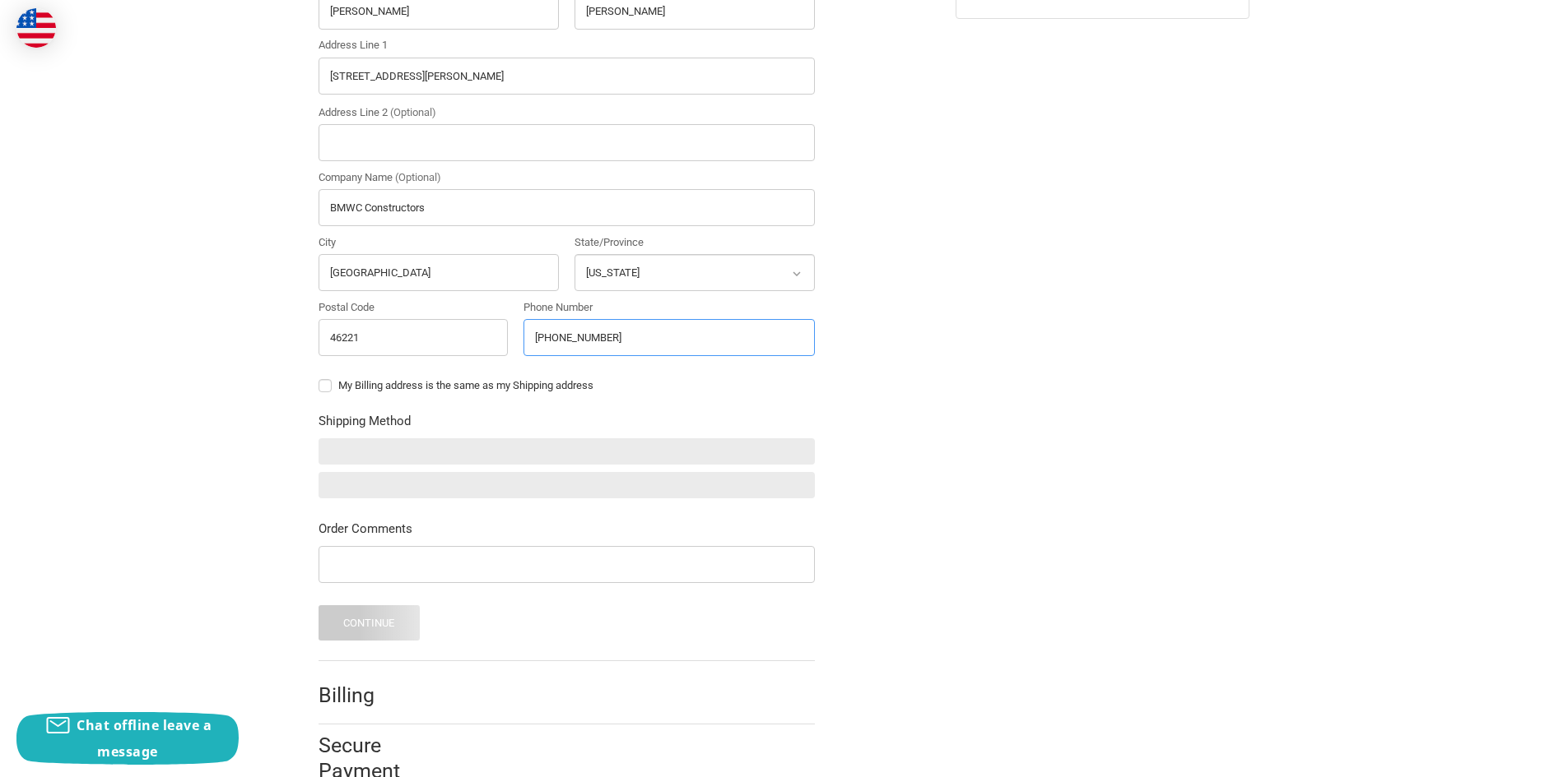
scroll to position [553, 0]
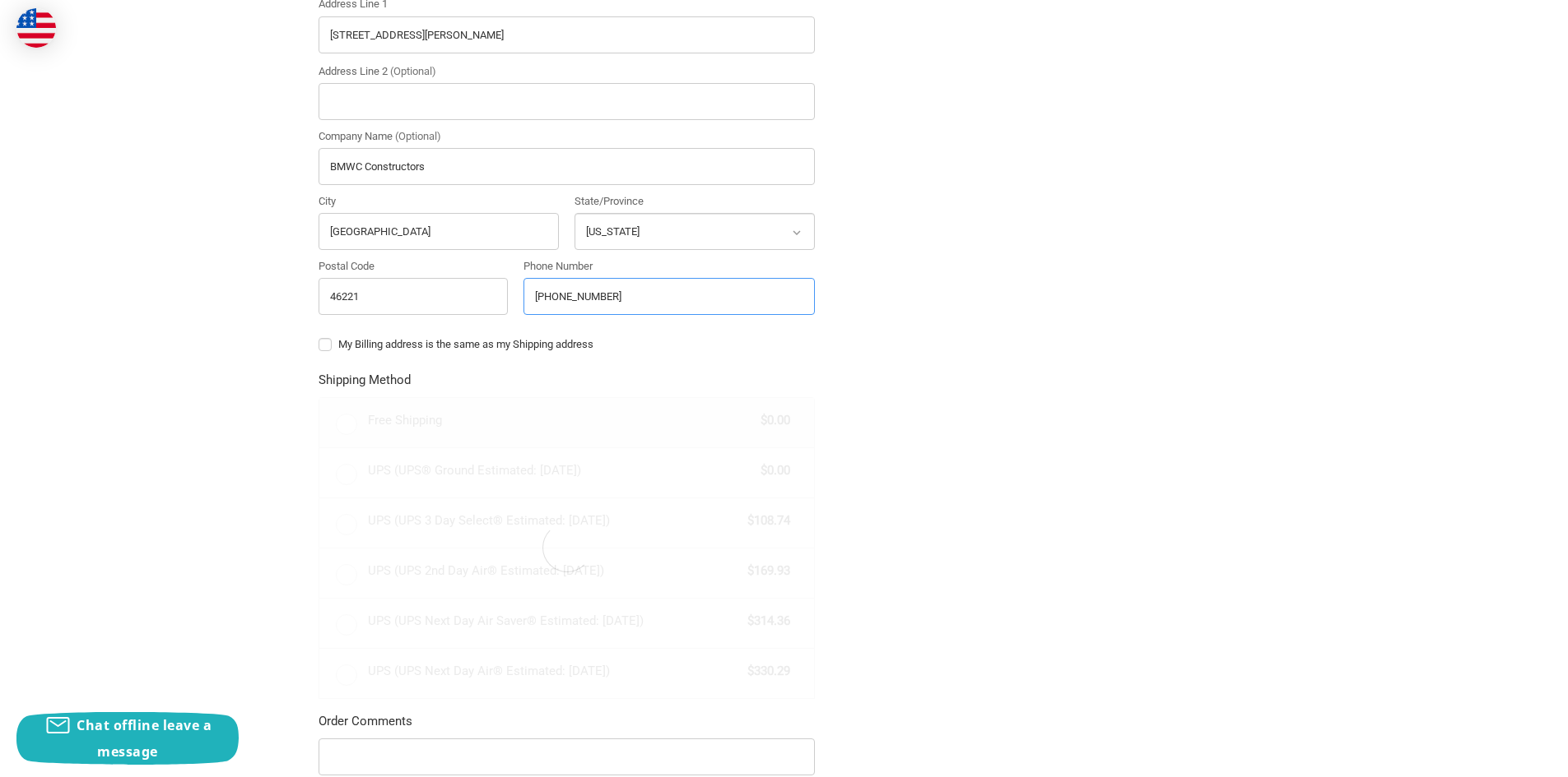
radio input "true"
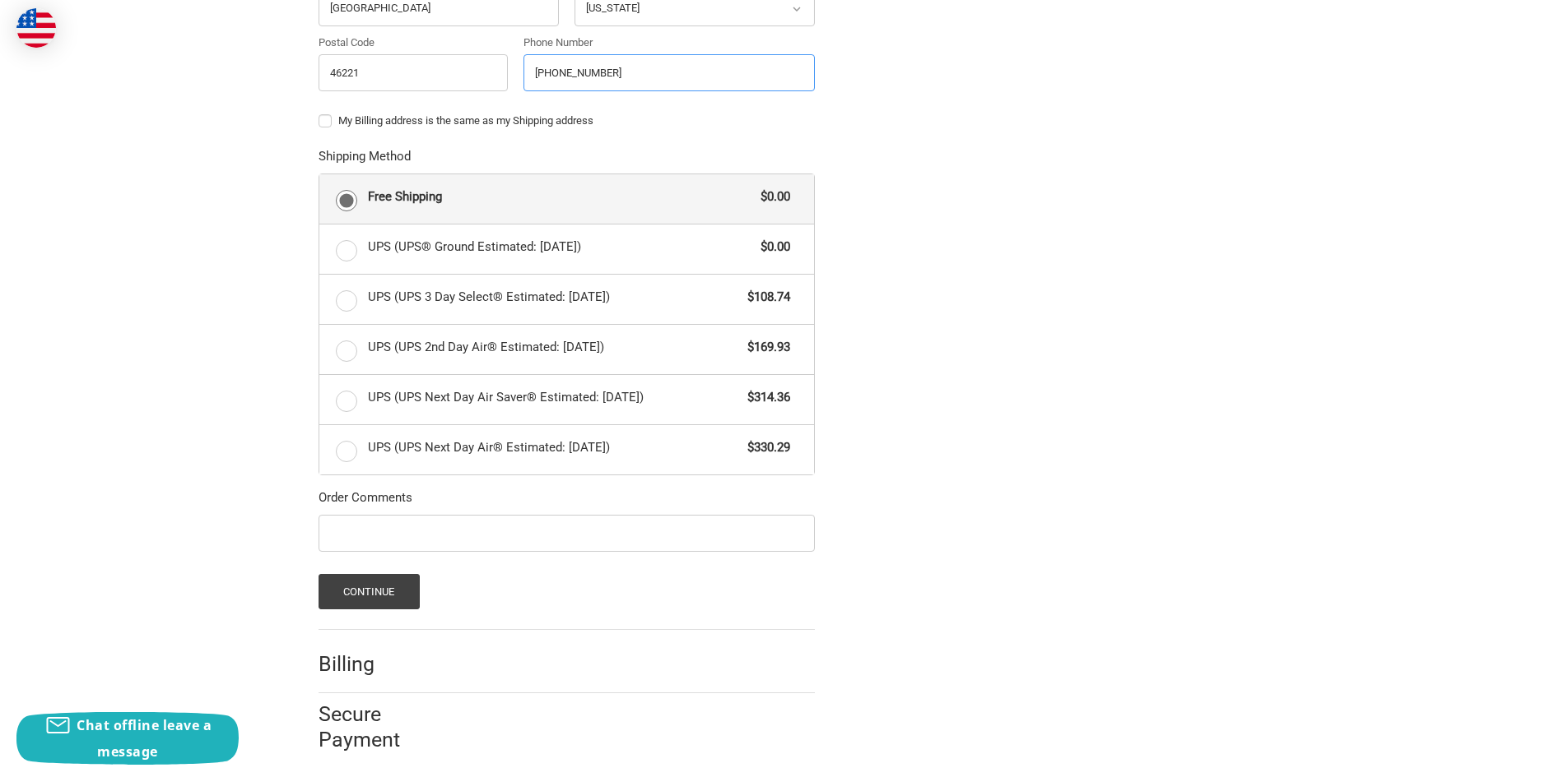
scroll to position [787, 0]
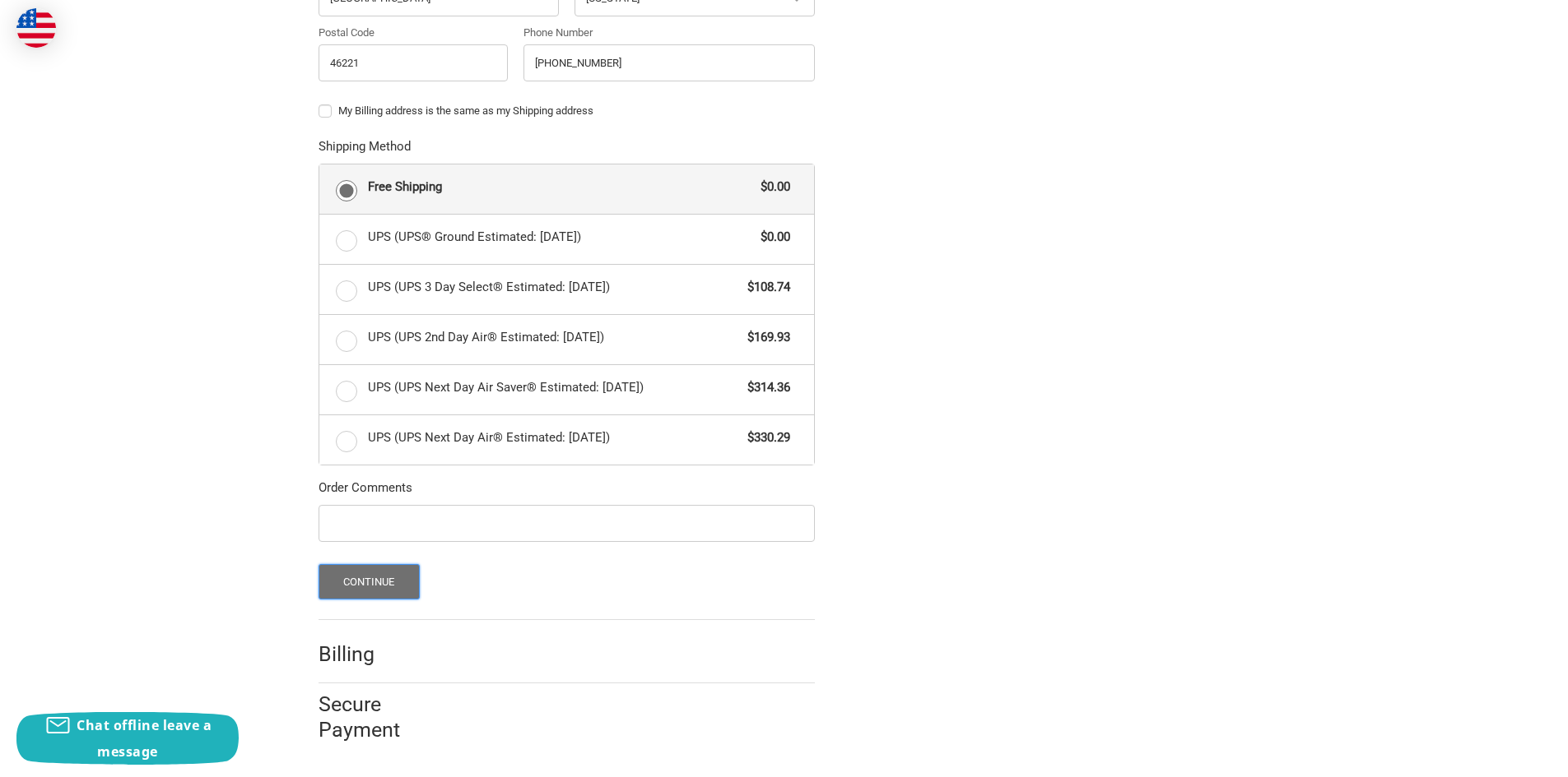
click at [359, 580] on button "Continue" at bounding box center [369, 581] width 101 height 36
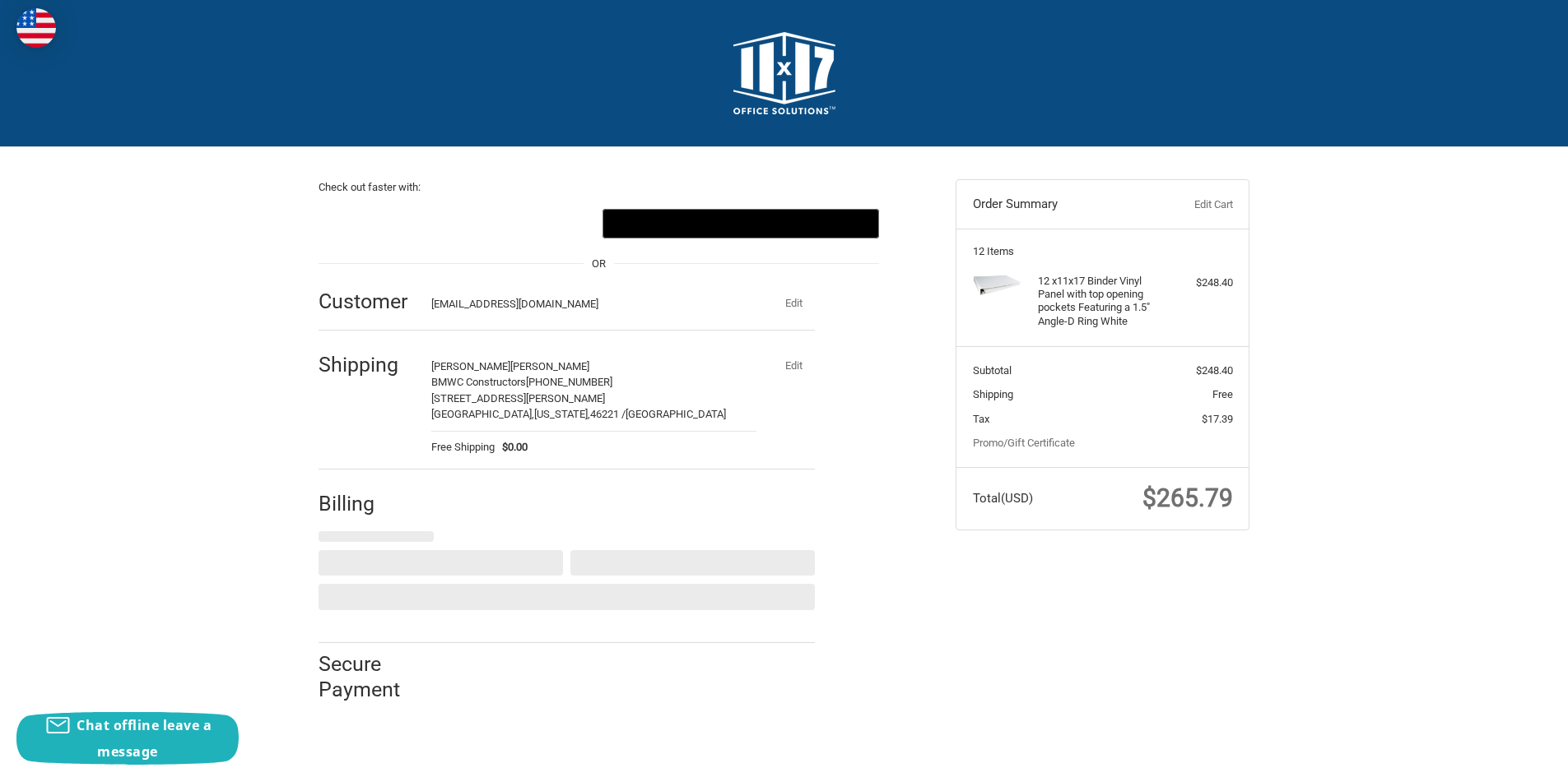
select select "US"
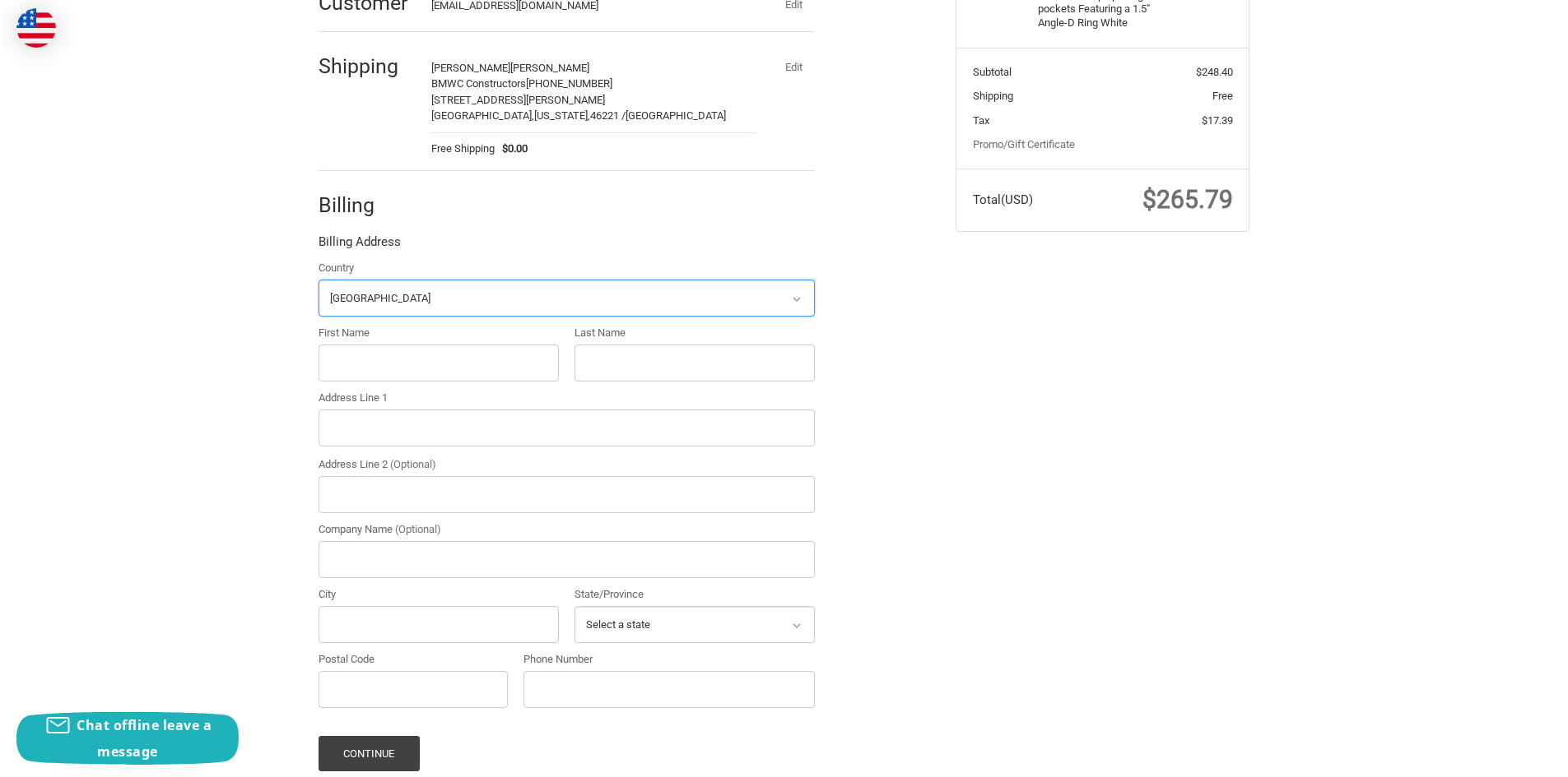
scroll to position [407, 0]
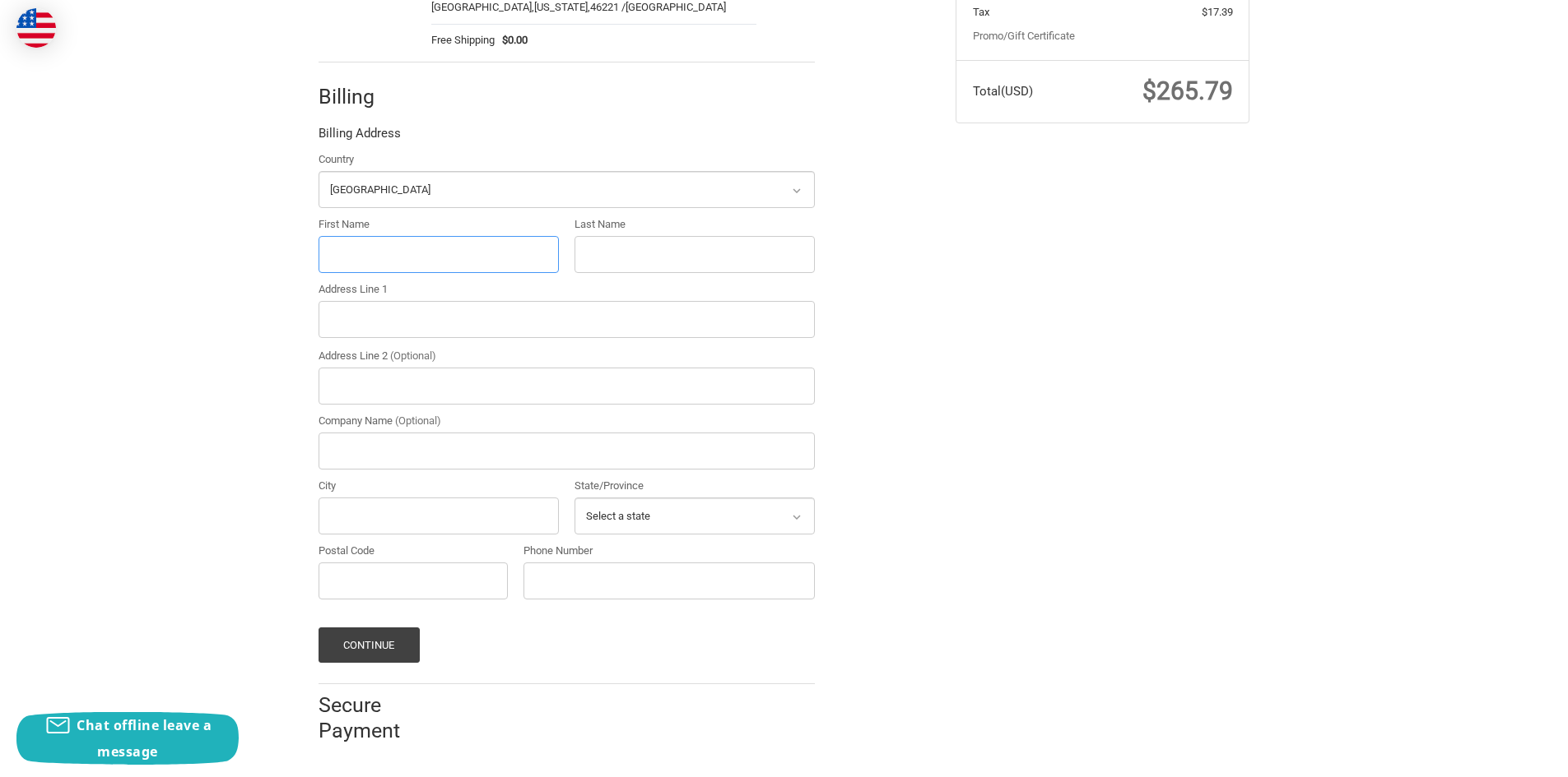
click at [354, 256] on input "First Name" at bounding box center [438, 255] width 240 height 37
type input "Kory"
click at [658, 244] on input "Last Name" at bounding box center [695, 255] width 240 height 37
type input "Stovall"
click at [396, 333] on input "Address Line 1" at bounding box center [566, 319] width 497 height 37
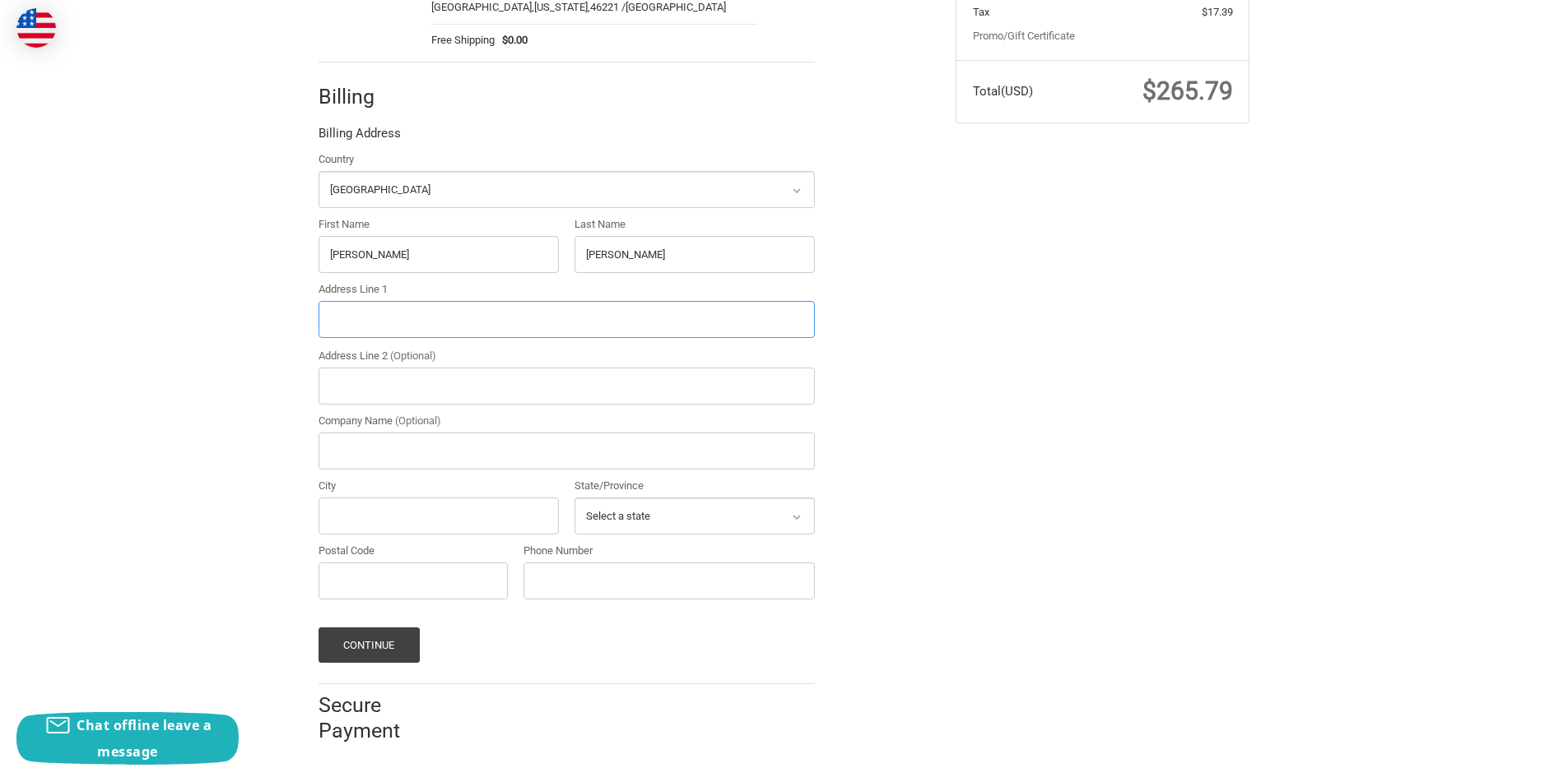
type input "1740 W Michigan Street"
type input "BMWC Constructors"
type input "INDIANAPOLIS"
select select "IN"
type input "46222"
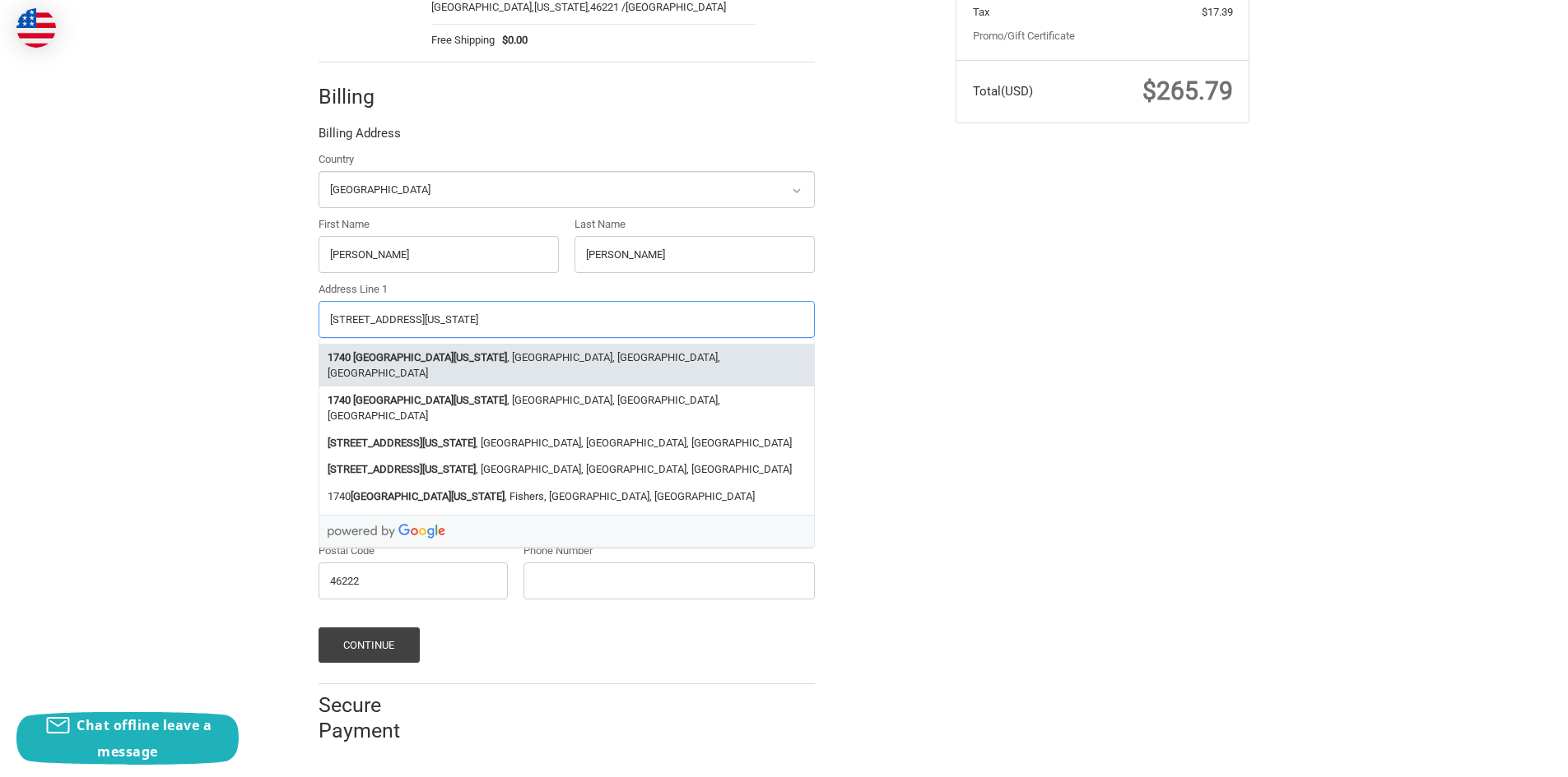
click at [400, 355] on strong "West Michigan Street" at bounding box center [430, 357] width 154 height 17
type input "1740 West Michigan Street"
type input "Indianapolis"
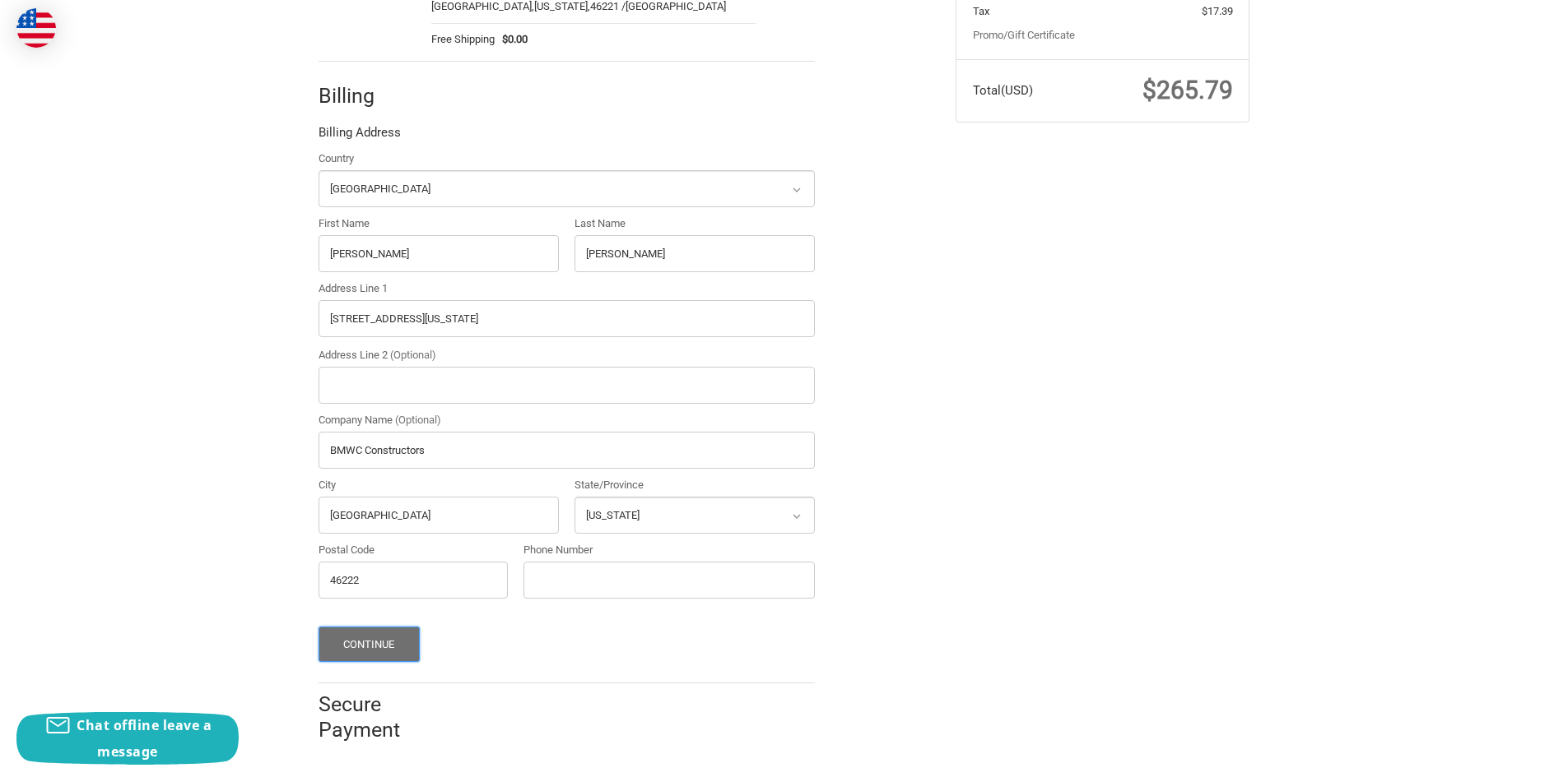
click at [359, 652] on button "Continue" at bounding box center [369, 644] width 101 height 36
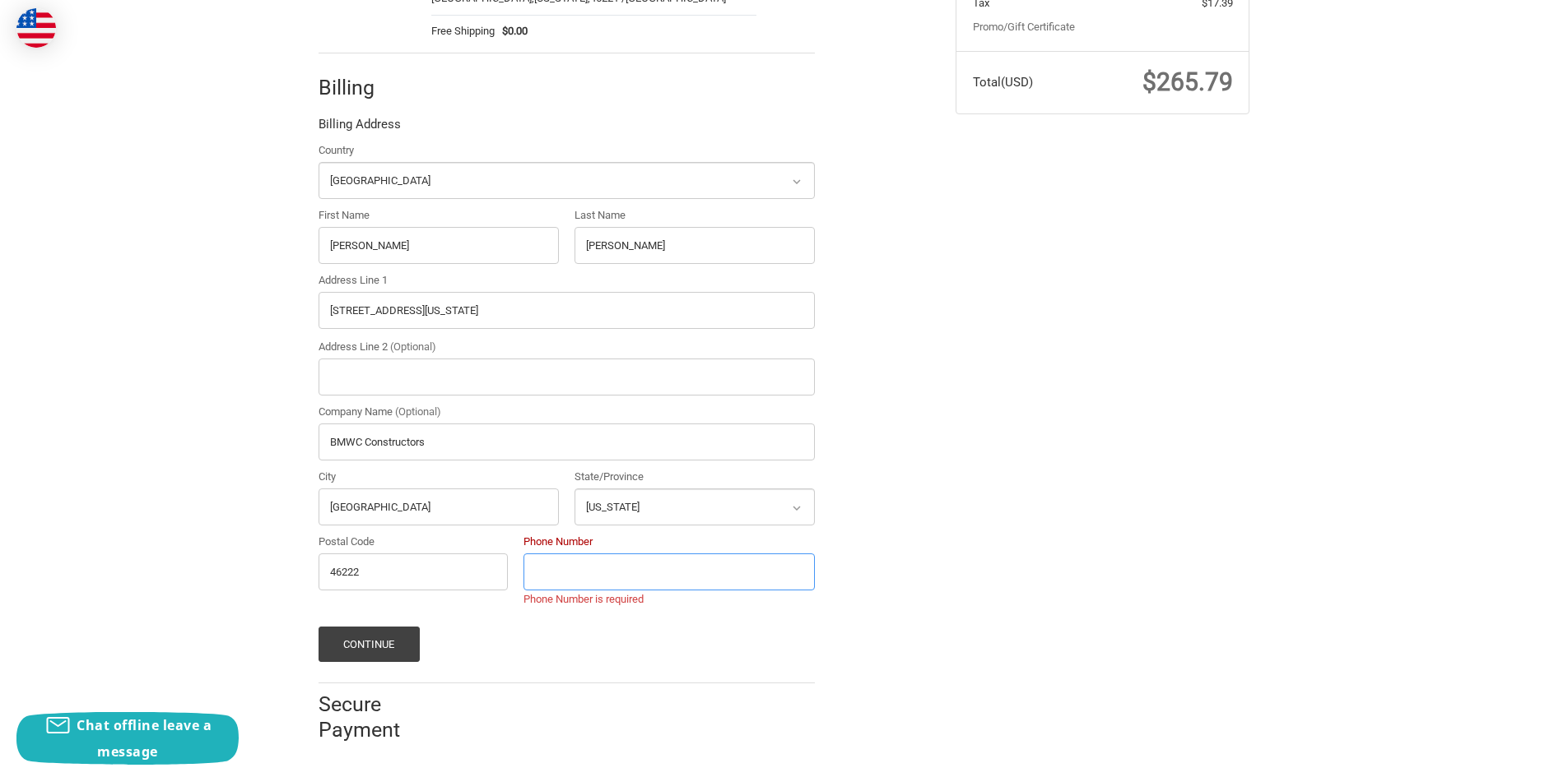
click at [602, 568] on input "Phone Number" at bounding box center [669, 572] width 291 height 37
type input "317-267-0436"
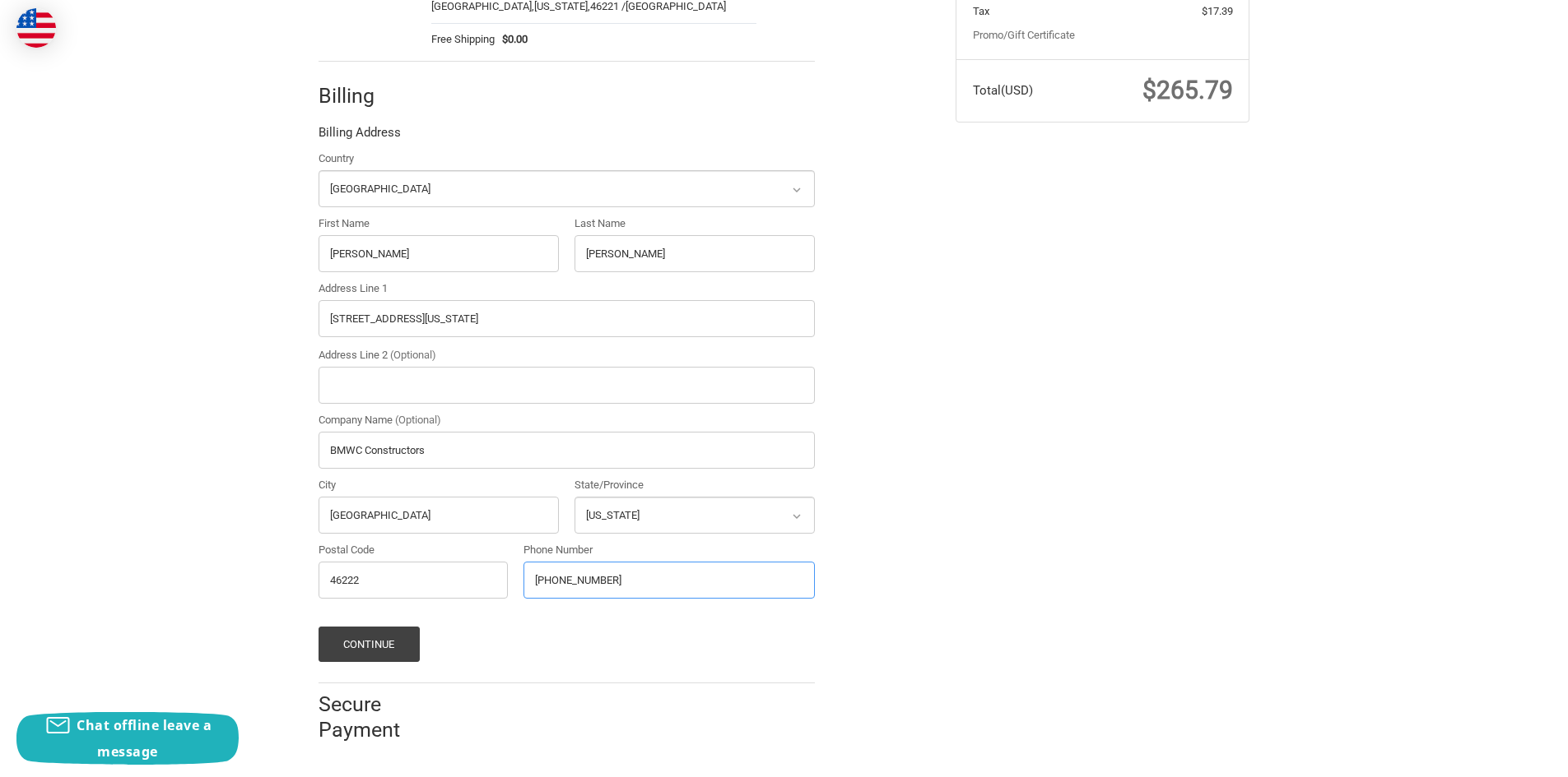
scroll to position [408, 0]
click at [377, 649] on button "Continue" at bounding box center [369, 644] width 101 height 36
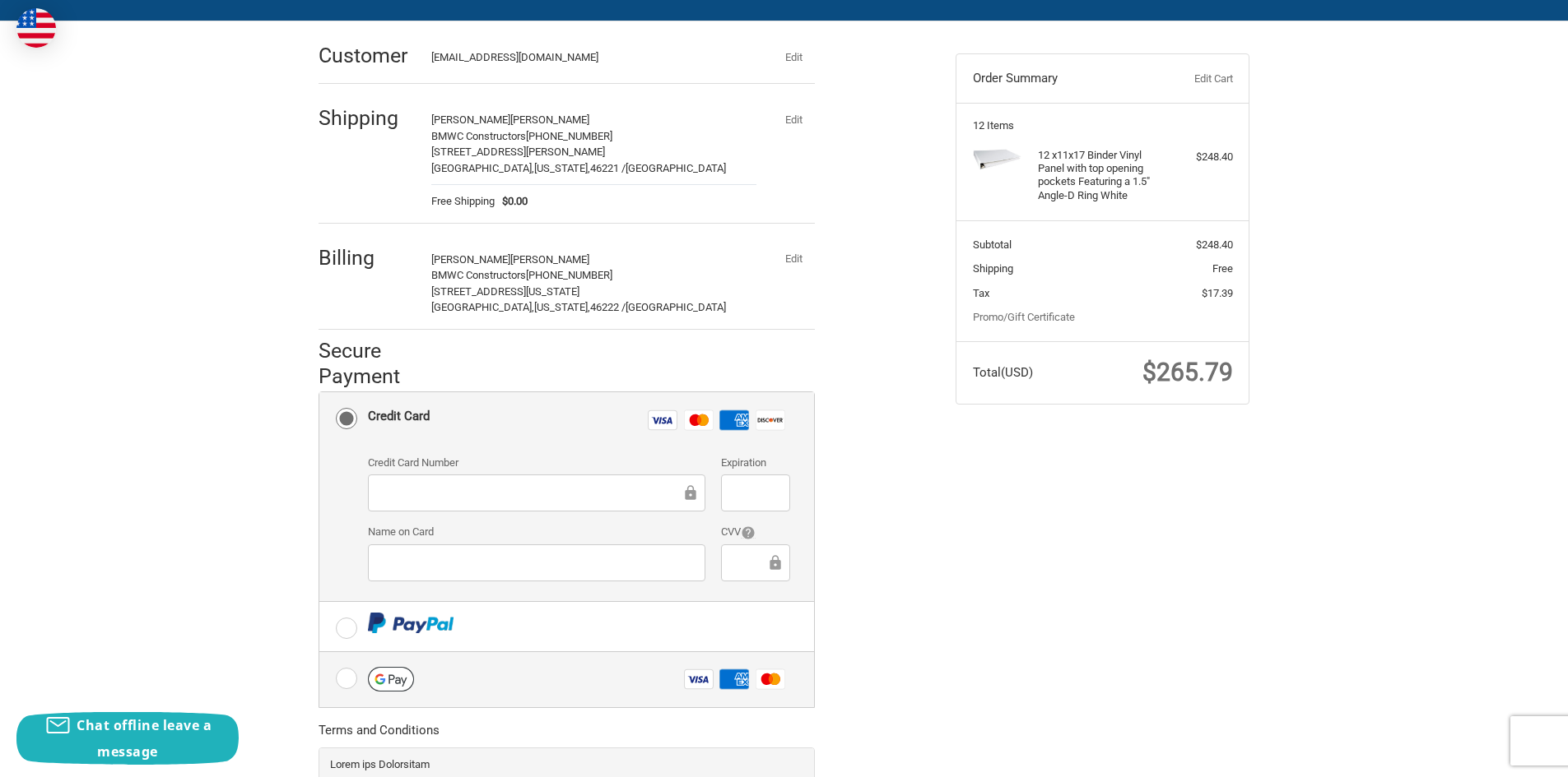
scroll to position [122, 0]
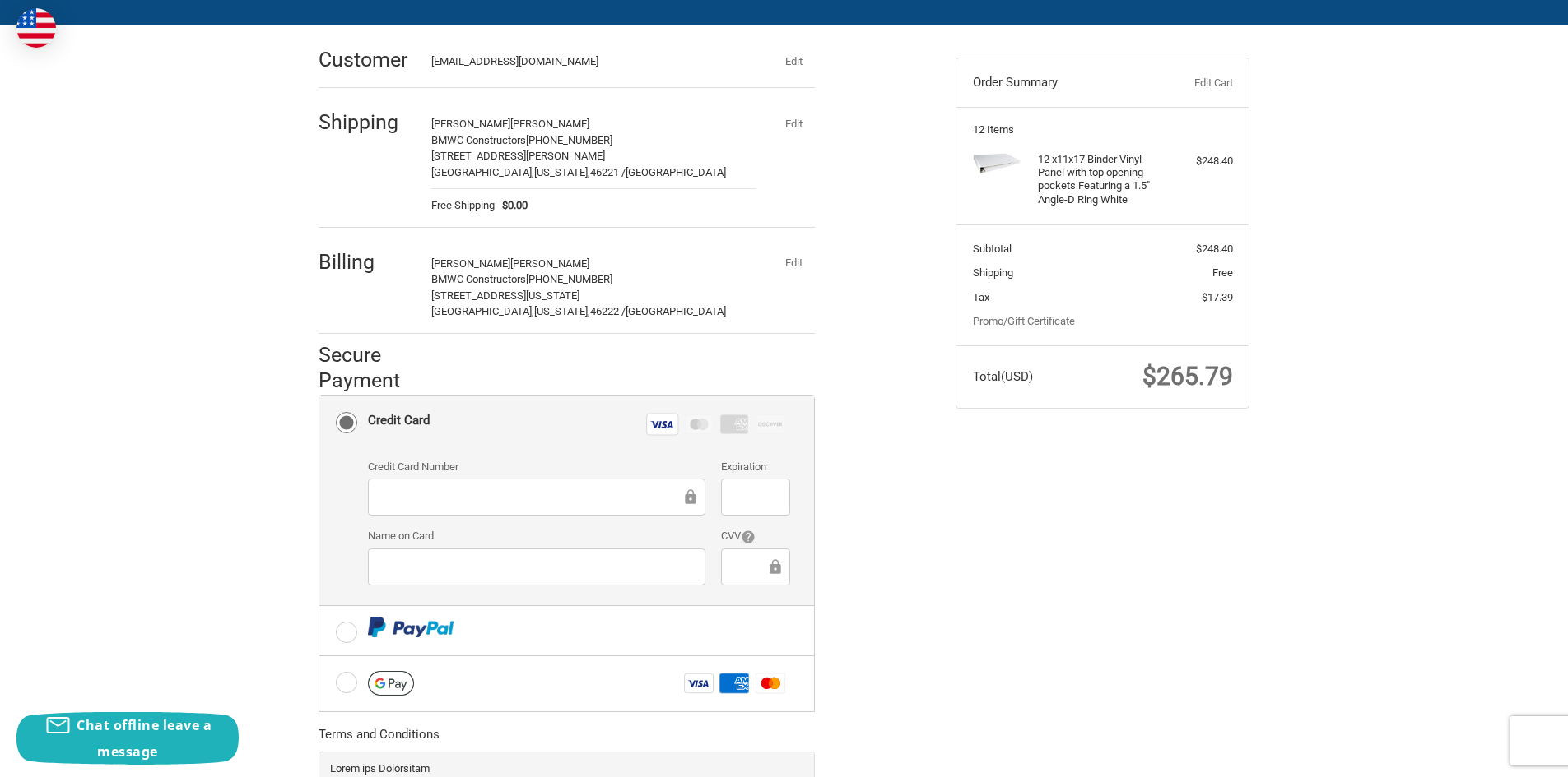
click at [557, 555] on div at bounding box center [537, 567] width 337 height 37
click at [763, 578] on div at bounding box center [755, 567] width 69 height 37
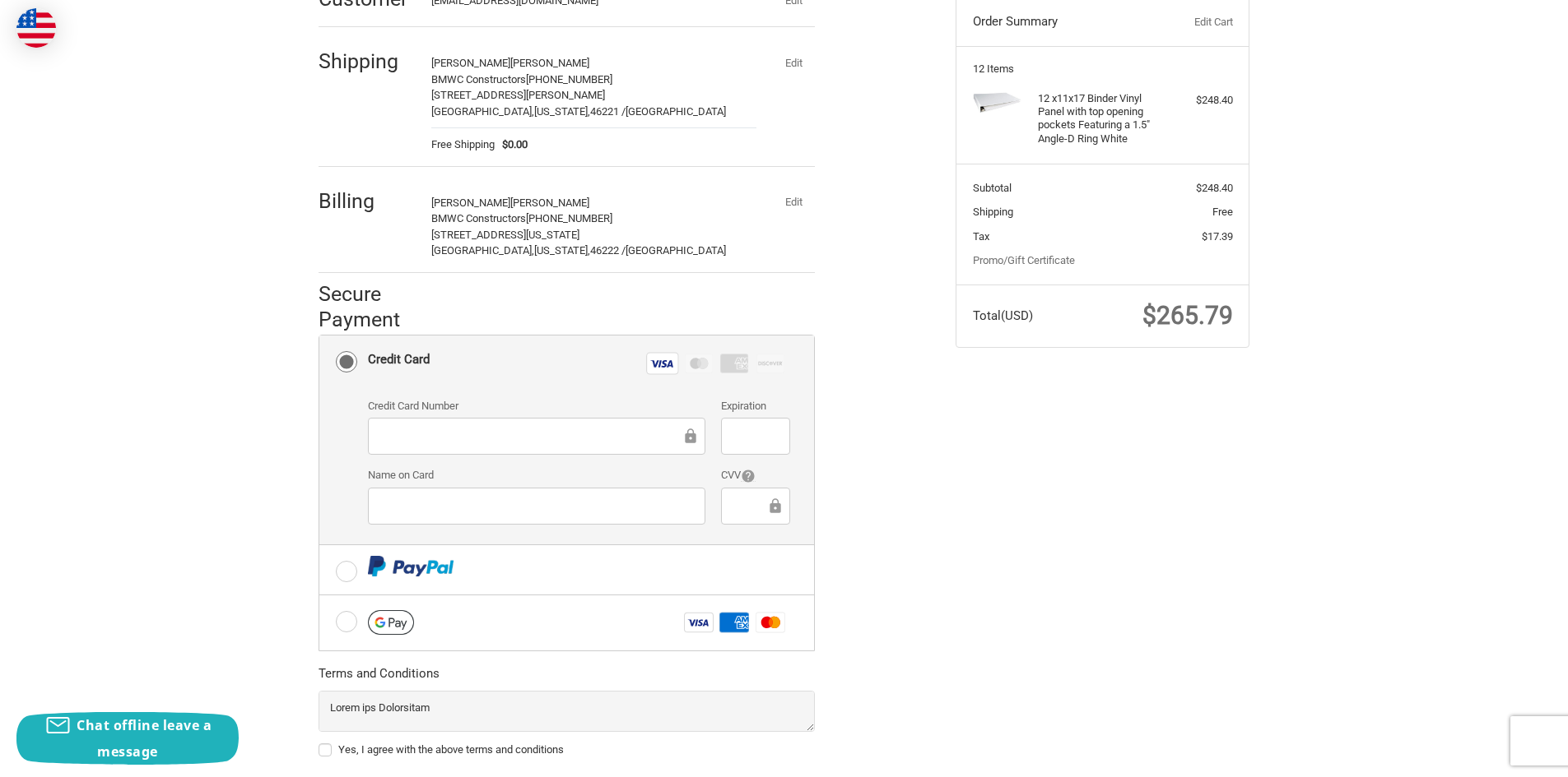
scroll to position [286, 0]
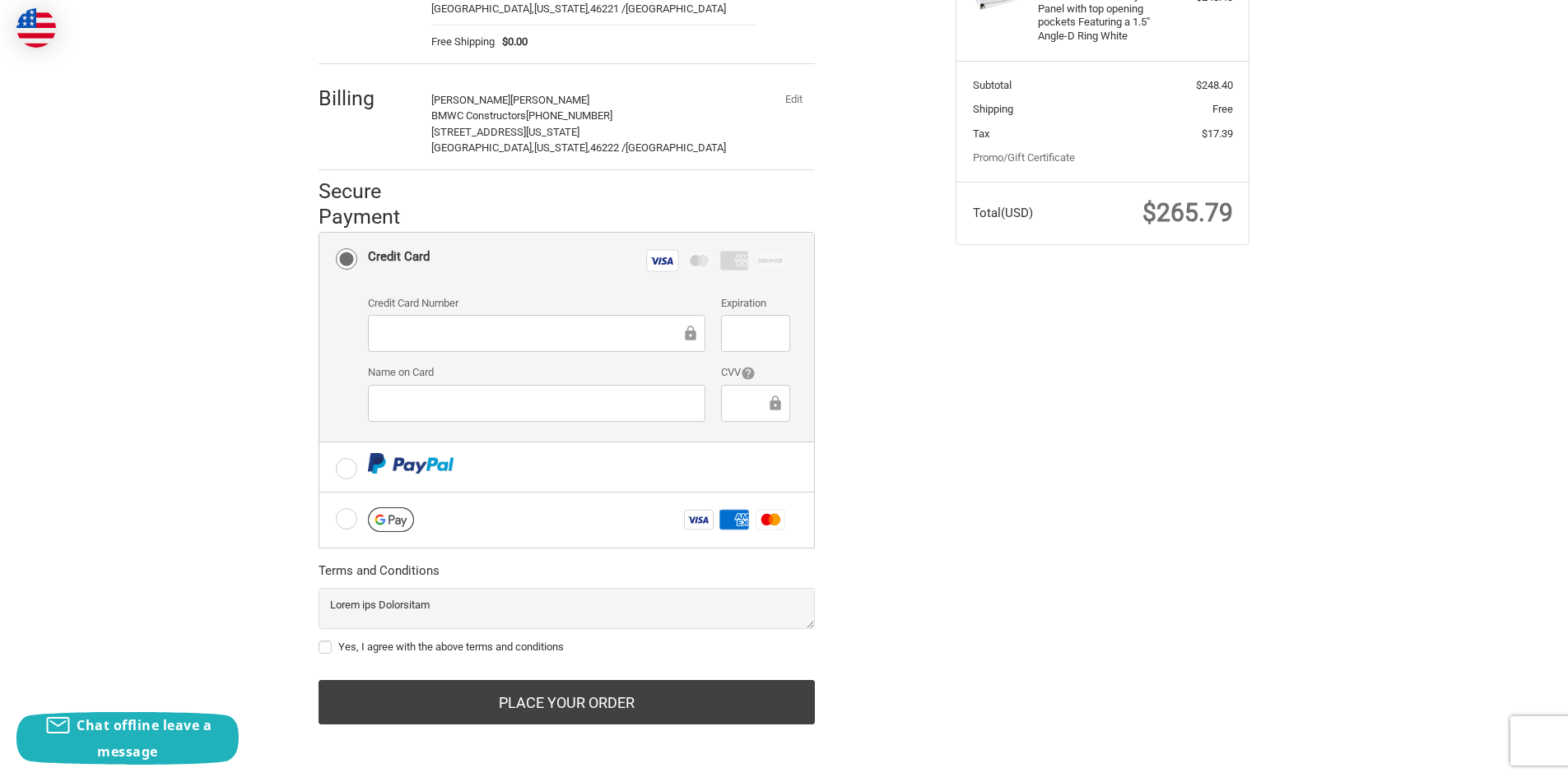
click at [433, 644] on label "Yes, I agree with the above terms and conditions" at bounding box center [566, 647] width 497 height 13
click at [319, 640] on input "Yes, I agree with the above terms and conditions" at bounding box center [318, 639] width 1 height 1
checkbox input "true"
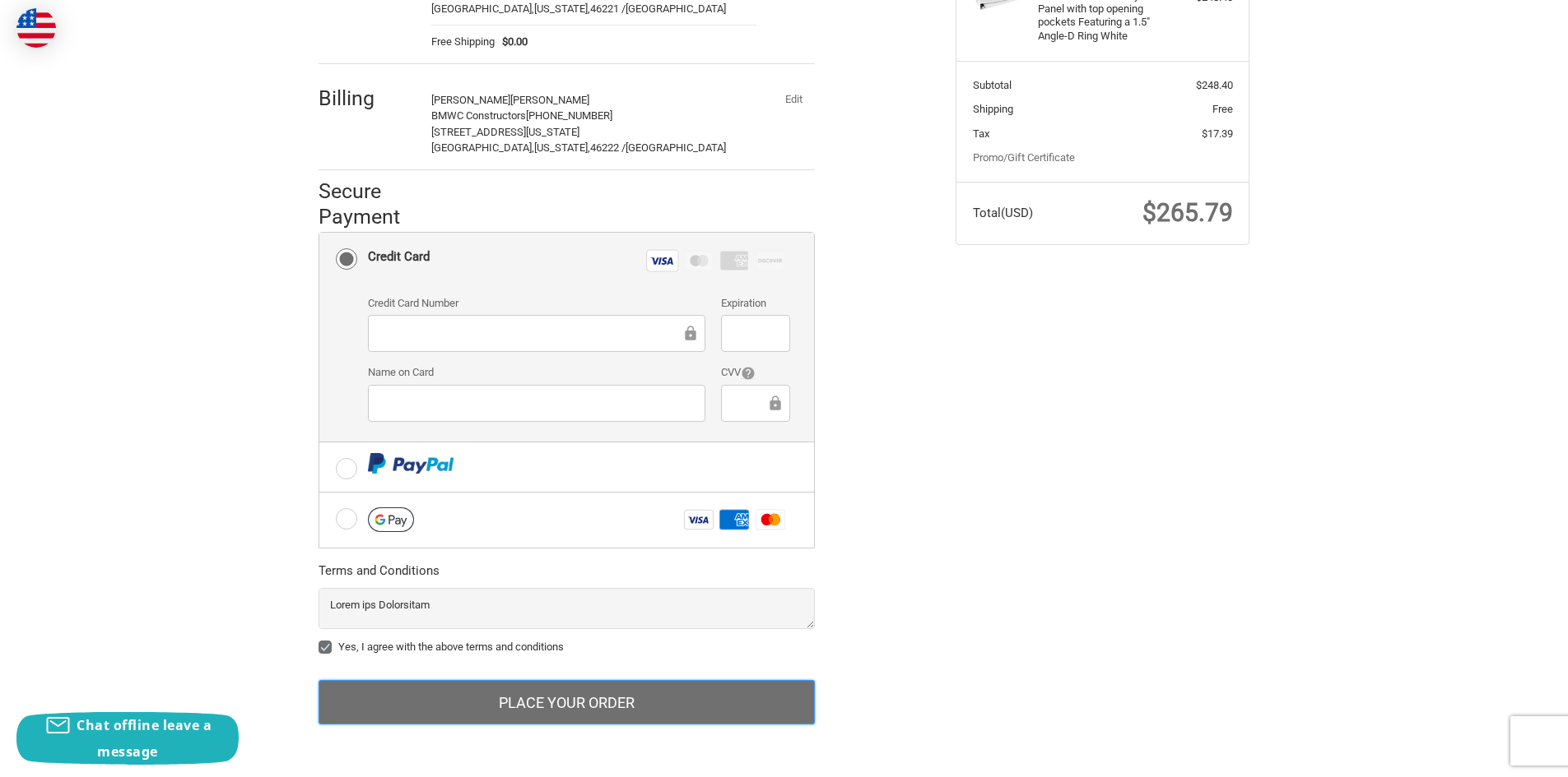
click at [472, 703] on button "Place Your Order" at bounding box center [566, 702] width 497 height 44
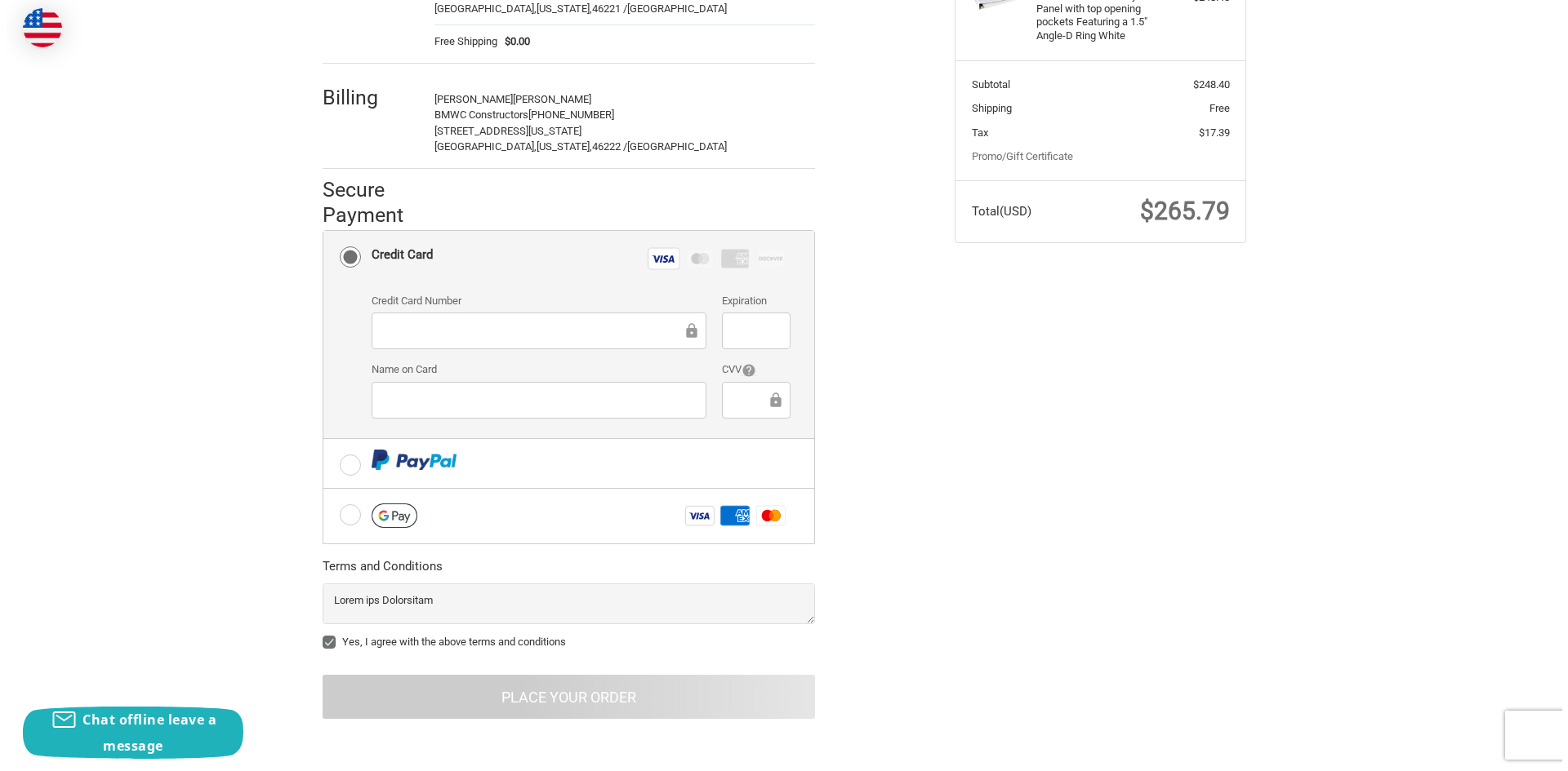
scroll to position [0, 0]
